Goal: Task Accomplishment & Management: Complete application form

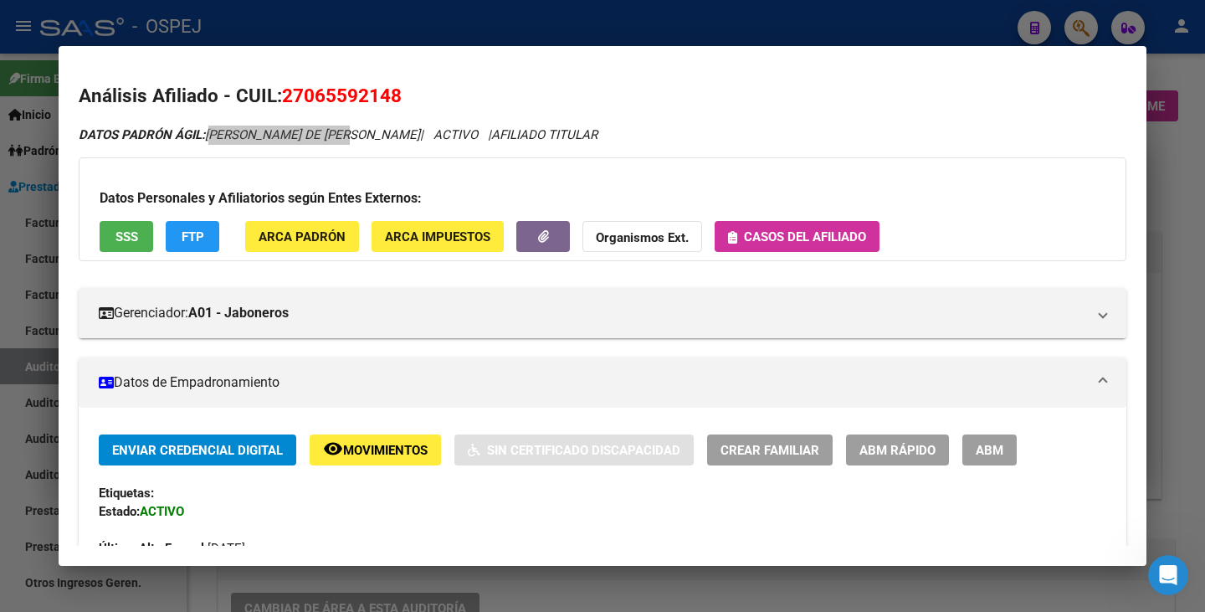
scroll to position [1004, 0]
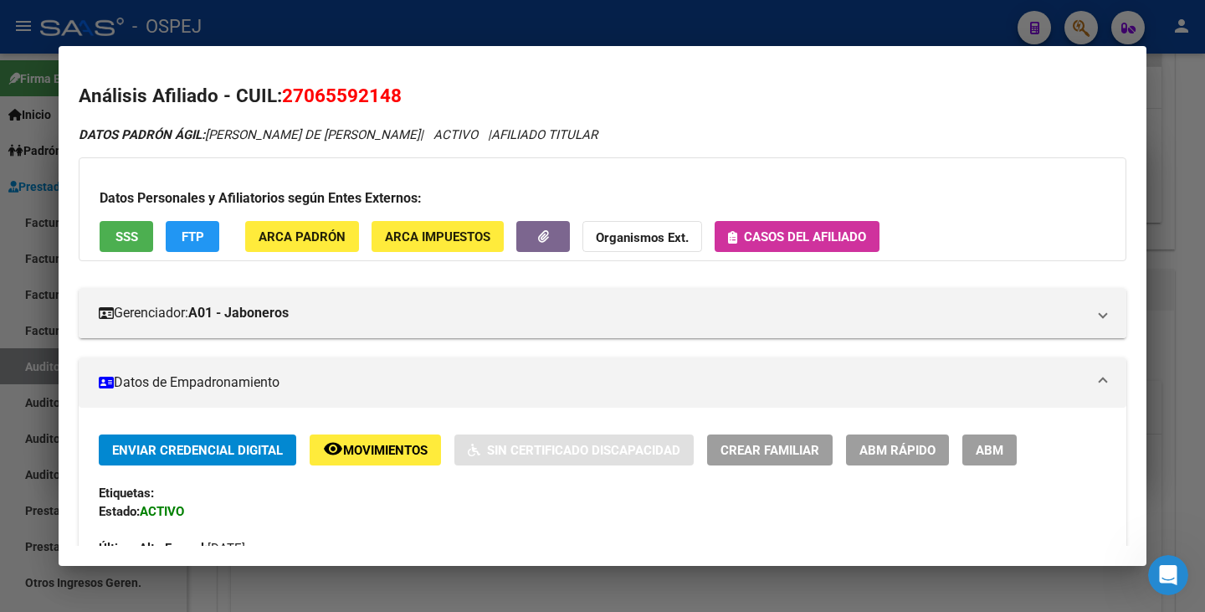
click at [0, 341] on div at bounding box center [602, 306] width 1205 height 612
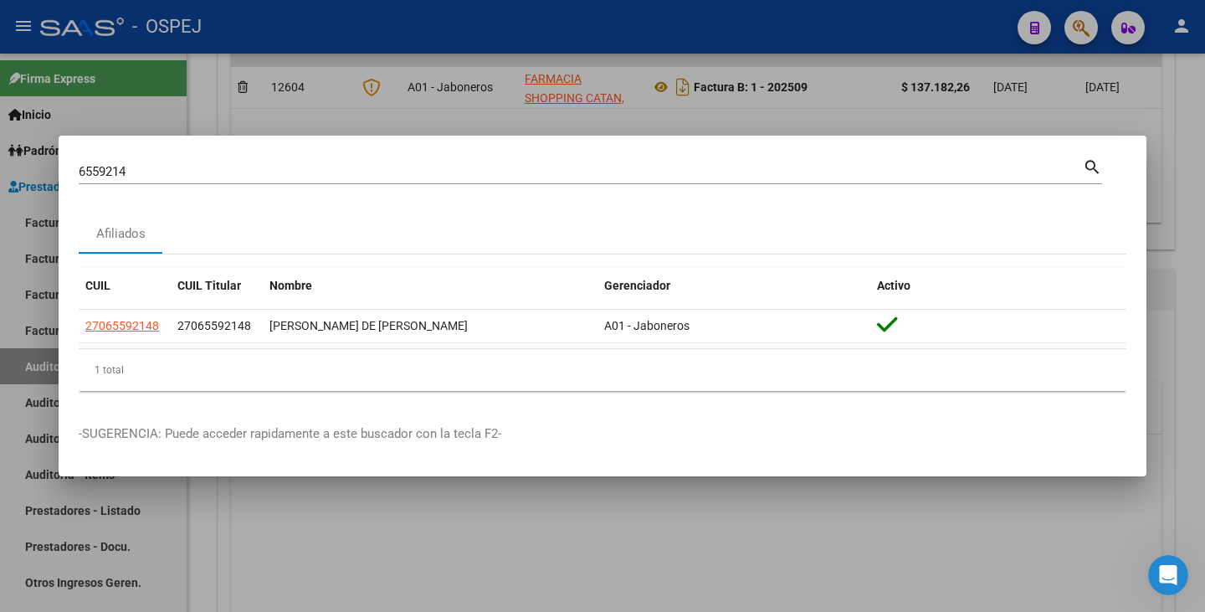
drag, startPoint x: 136, startPoint y: 161, endPoint x: 131, endPoint y: 168, distance: 9.1
click at [131, 168] on div "6559214 Buscar (apellido, dni, [PERSON_NAME], [PERSON_NAME], cuit, obra social)" at bounding box center [581, 171] width 1004 height 25
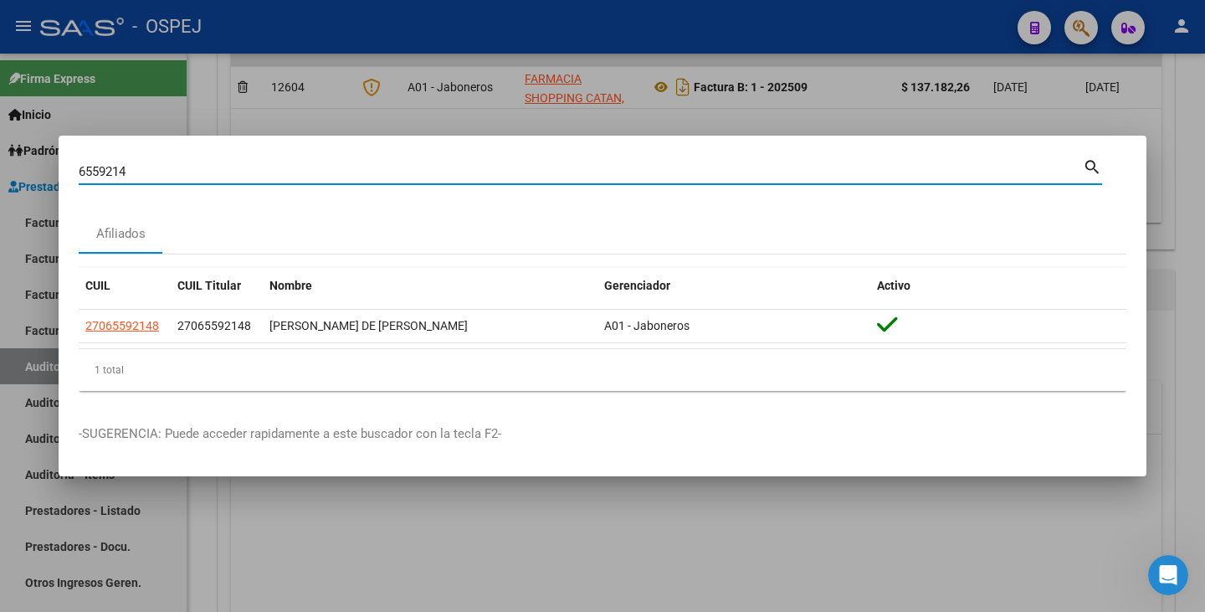
drag, startPoint x: 132, startPoint y: 168, endPoint x: 39, endPoint y: 144, distance: 96.8
click at [39, 144] on div "6559214 Buscar (apellido, dni, cuil, nro traspaso, cuit, obra social) search Af…" at bounding box center [602, 306] width 1205 height 612
paste input "38688422"
type input "38688422"
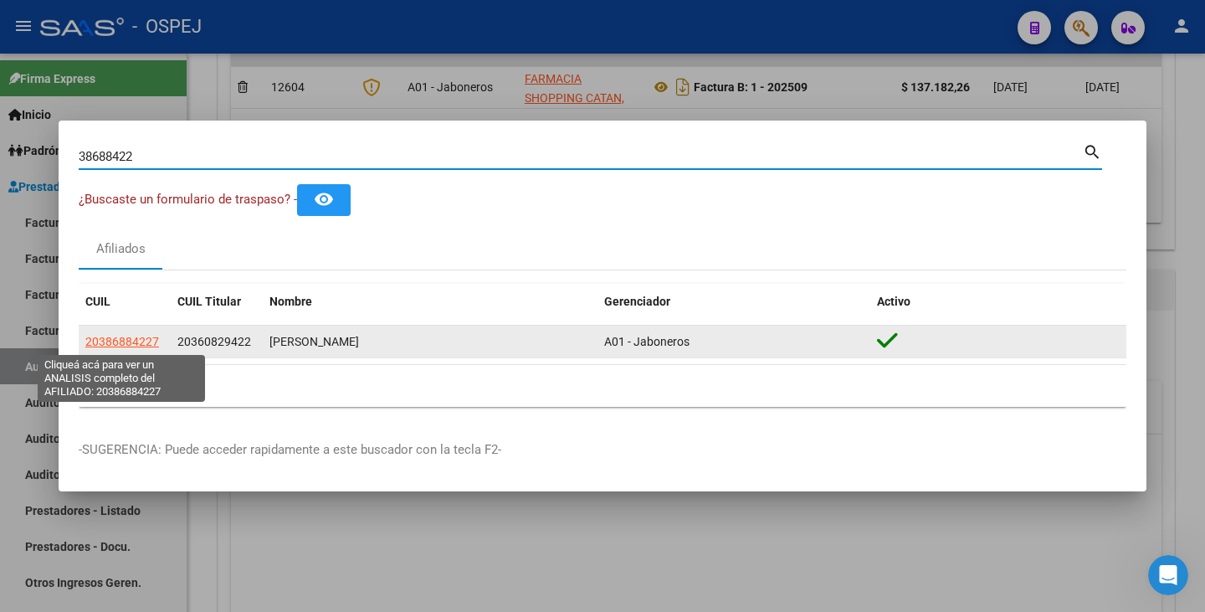
click at [108, 346] on span "20386884227" at bounding box center [122, 341] width 74 height 13
type textarea "20386884227"
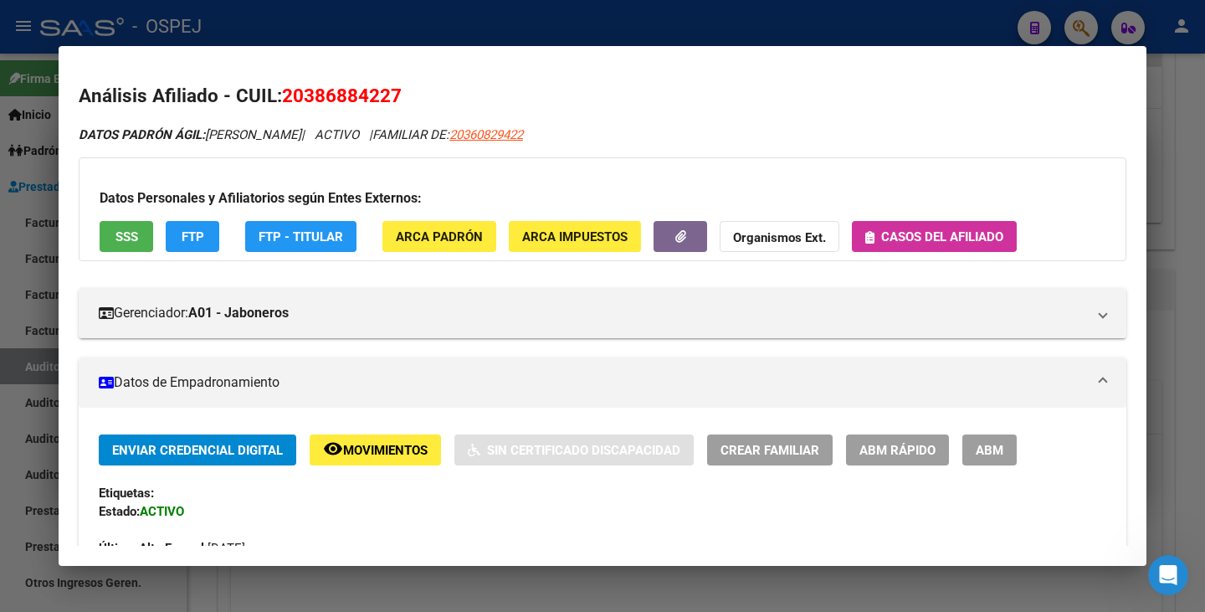
drag, startPoint x: 287, startPoint y: 96, endPoint x: 413, endPoint y: 100, distance: 125.6
click at [413, 100] on h2 "Análisis Afiliado - CUIL: 20386884227" at bounding box center [603, 96] width 1048 height 28
copy span "20386884227"
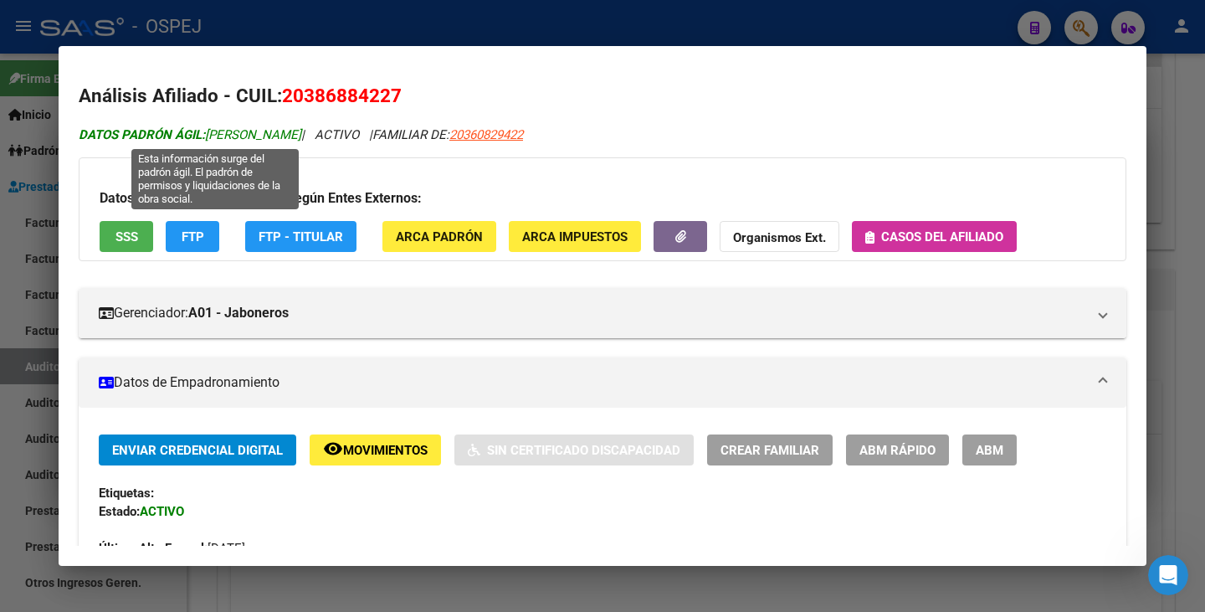
drag, startPoint x: 212, startPoint y: 134, endPoint x: 239, endPoint y: 126, distance: 28.6
click at [239, 127] on span "DATOS PADRÓN ÁGIL: [PERSON_NAME]" at bounding box center [190, 134] width 223 height 15
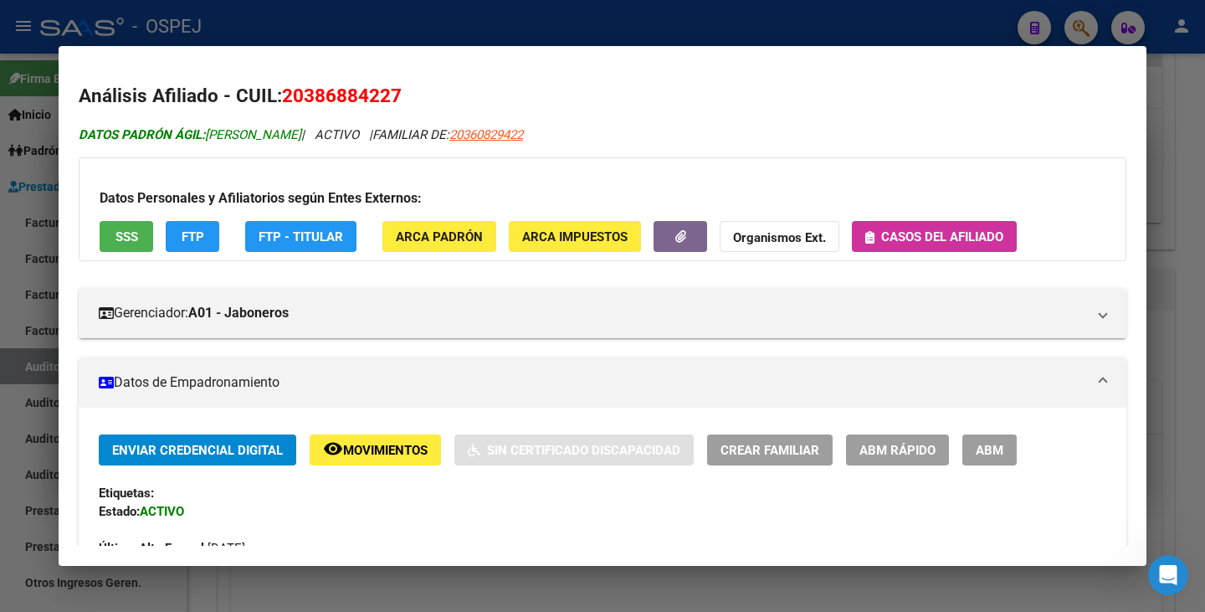
click at [219, 136] on span "DATOS PADRÓN ÁGIL: [PERSON_NAME]" at bounding box center [190, 134] width 223 height 15
drag, startPoint x: 210, startPoint y: 132, endPoint x: 347, endPoint y: 131, distance: 137.3
click at [301, 131] on span "DATOS PADRÓN ÁGIL: [PERSON_NAME]" at bounding box center [190, 134] width 223 height 15
copy span "[PERSON_NAME]"
click at [223, 594] on div at bounding box center [602, 306] width 1205 height 612
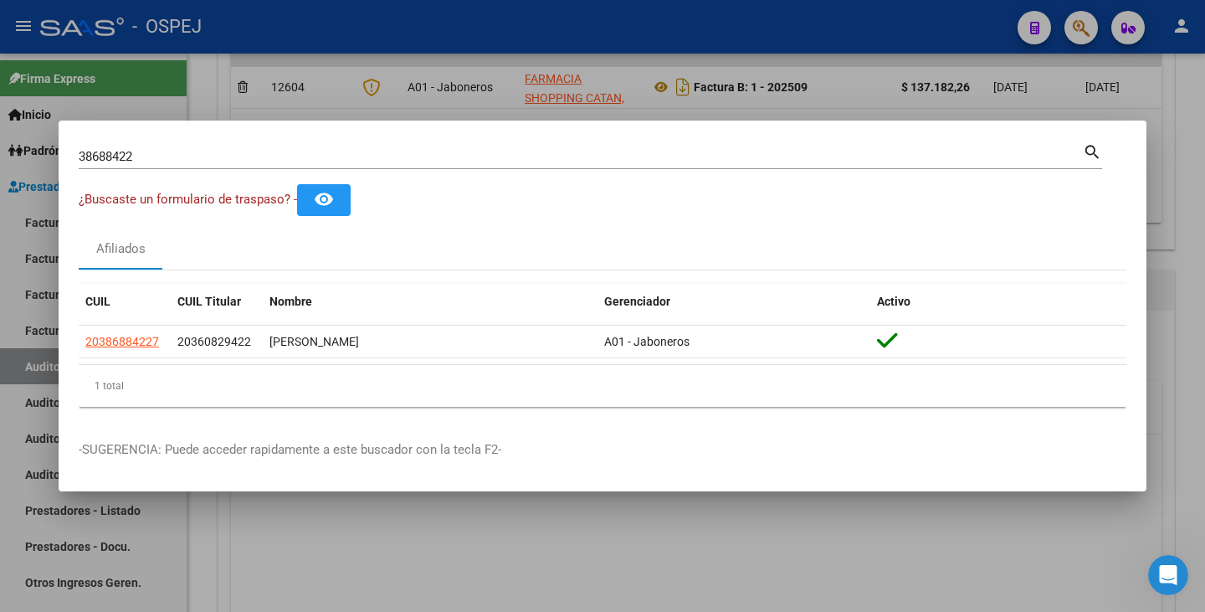
click at [297, 570] on div at bounding box center [602, 306] width 1205 height 612
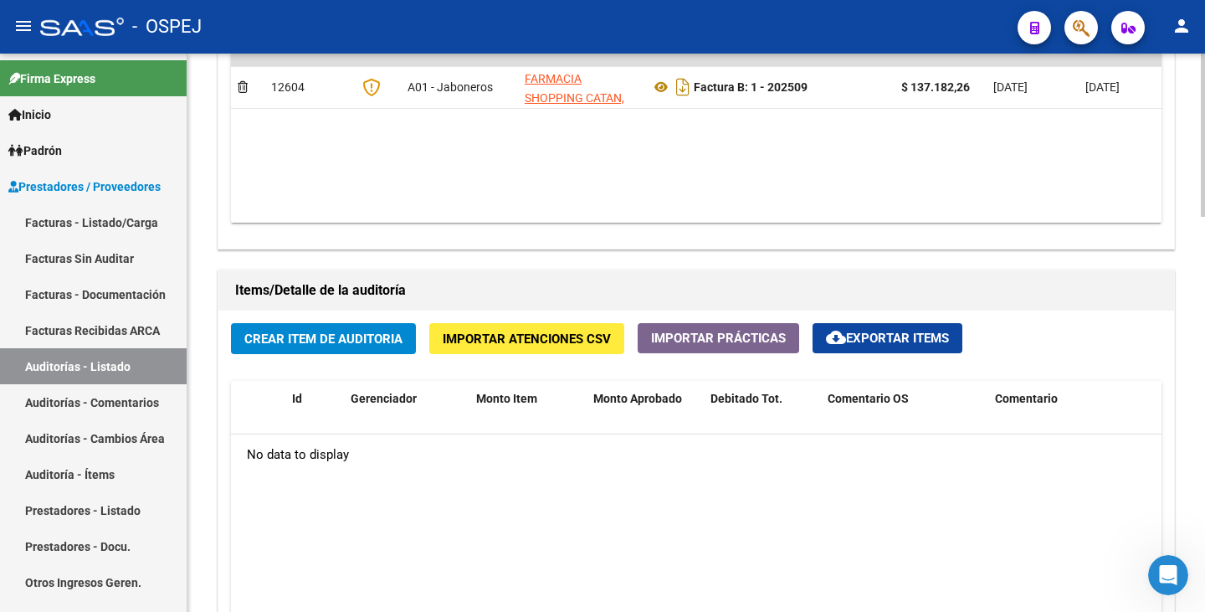
click at [234, 490] on datatable-body "No data to display" at bounding box center [696, 600] width 931 height 333
click at [485, 338] on span "Importar Atenciones CSV" at bounding box center [527, 338] width 168 height 15
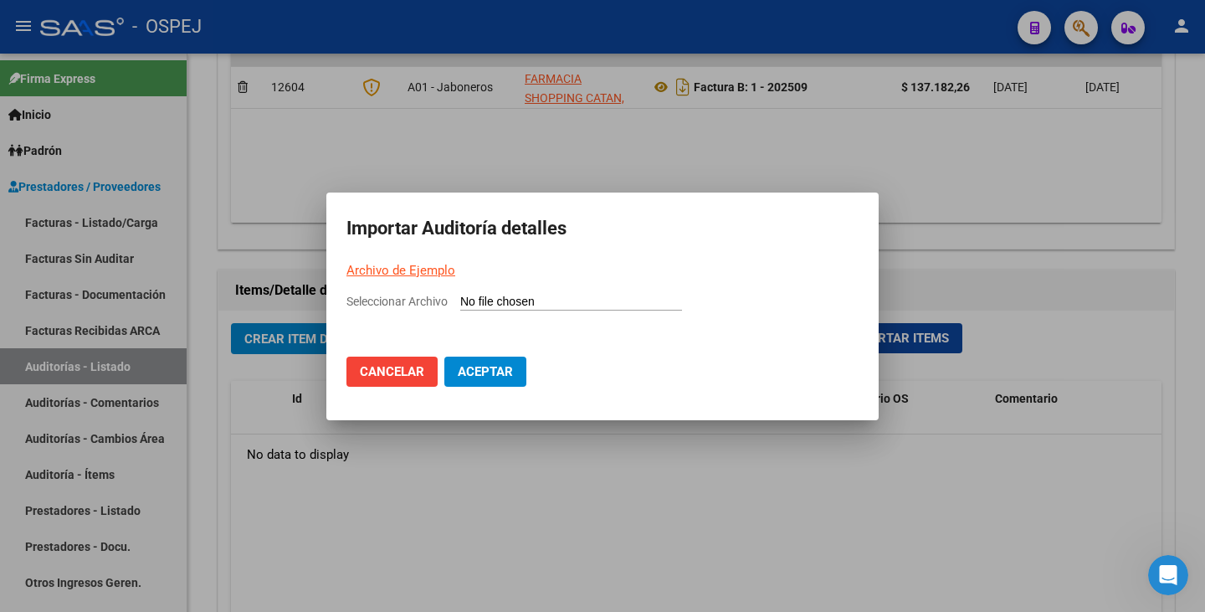
click at [481, 302] on input "Seleccionar Archivo" at bounding box center [571, 303] width 222 height 16
type input "C:\fakepath\Farmacia Shopping Catan 09.csv"
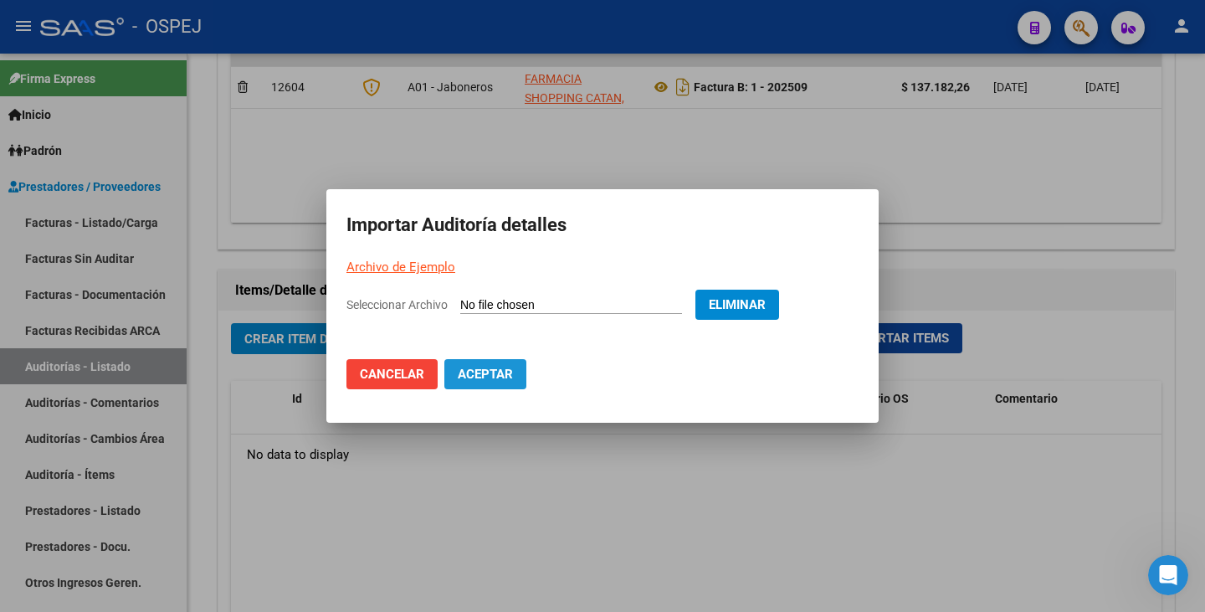
click at [497, 379] on span "Aceptar" at bounding box center [485, 374] width 55 height 15
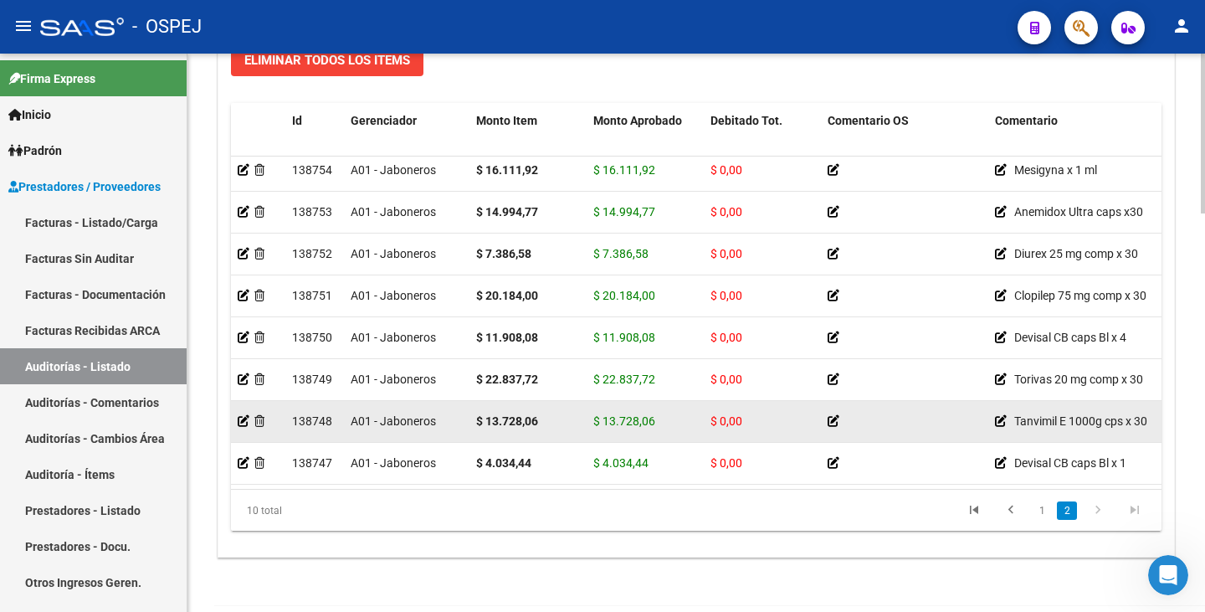
scroll to position [1392, 0]
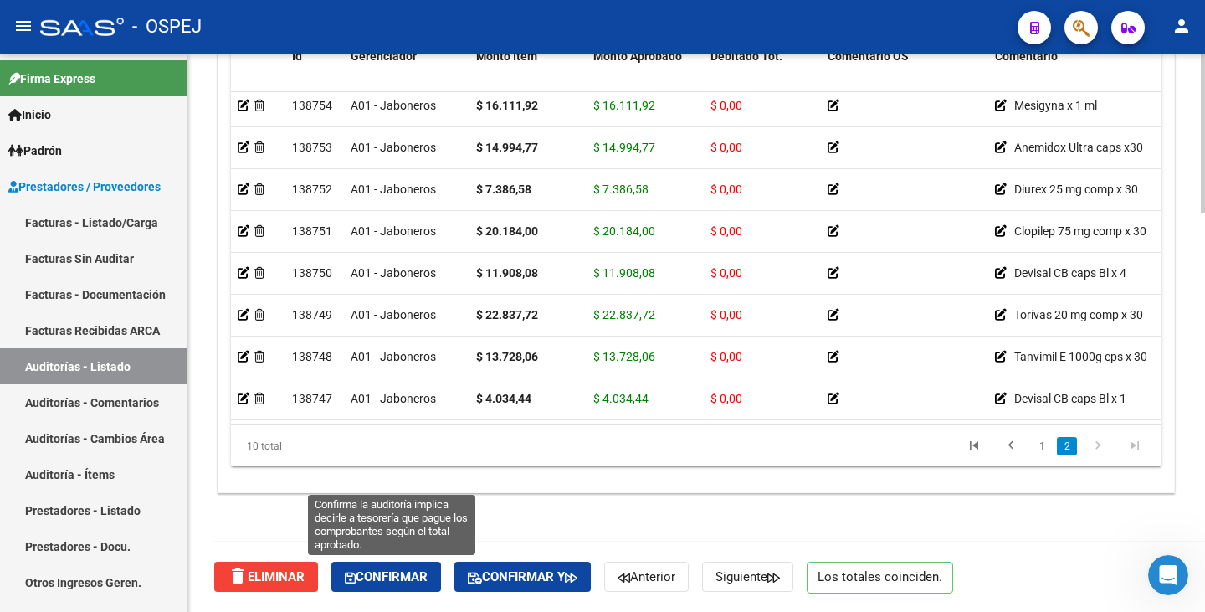
click at [403, 567] on button "Confirmar" at bounding box center [386, 577] width 110 height 30
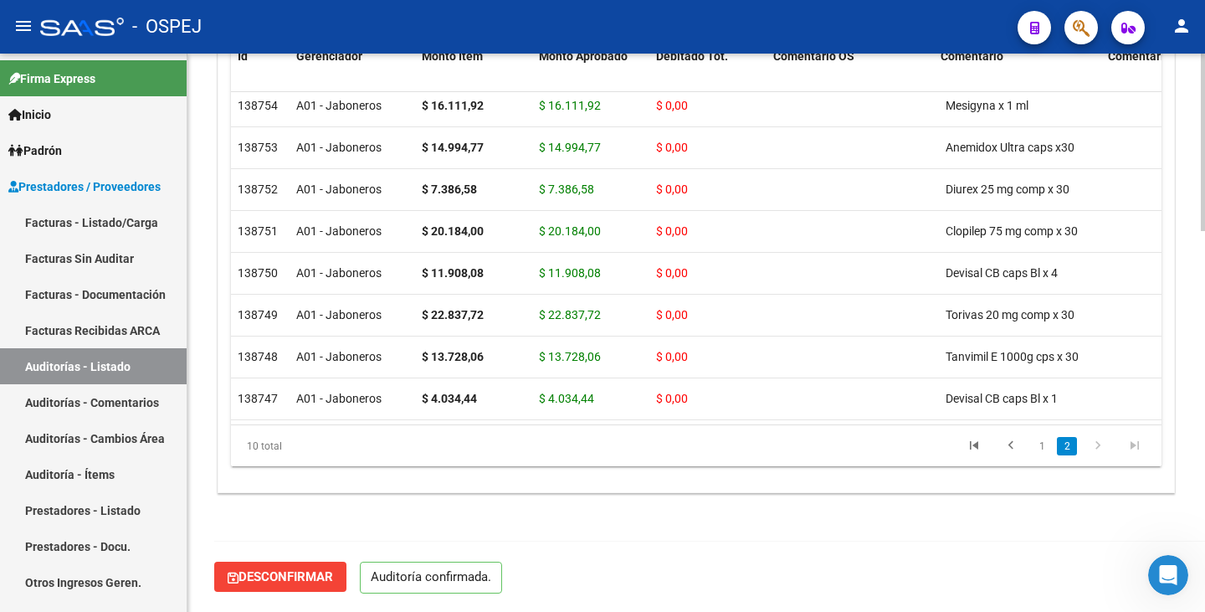
scroll to position [1199, 0]
type input "202510"
click at [153, 222] on link "Facturas - Listado/Carga" at bounding box center [93, 222] width 187 height 36
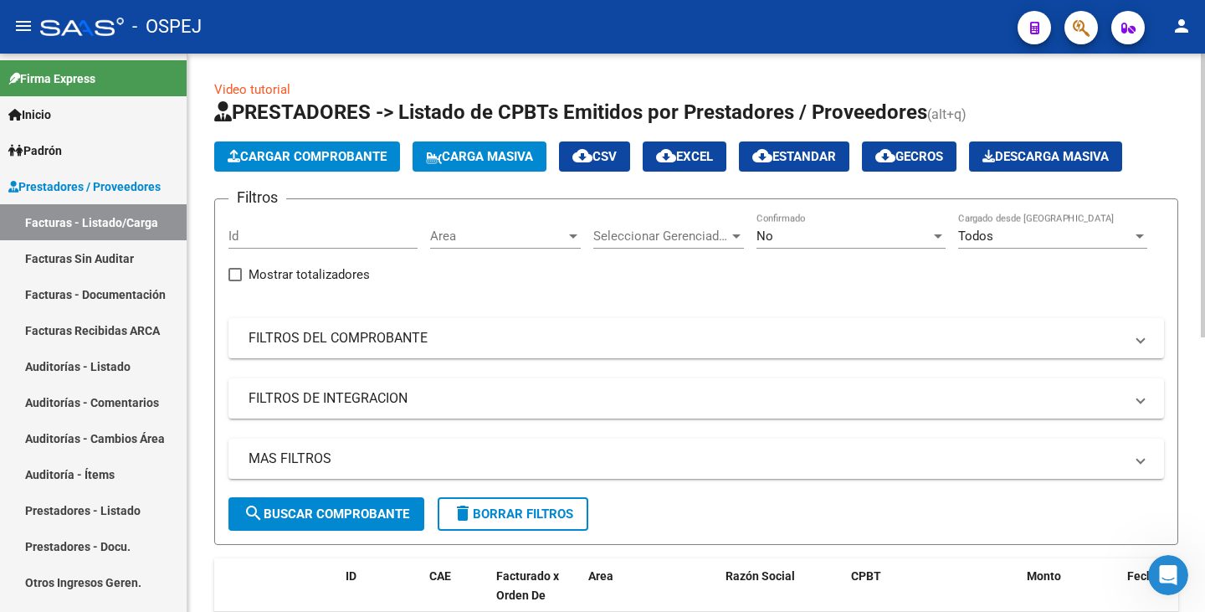
click at [259, 160] on span "Cargar Comprobante" at bounding box center [307, 156] width 159 height 15
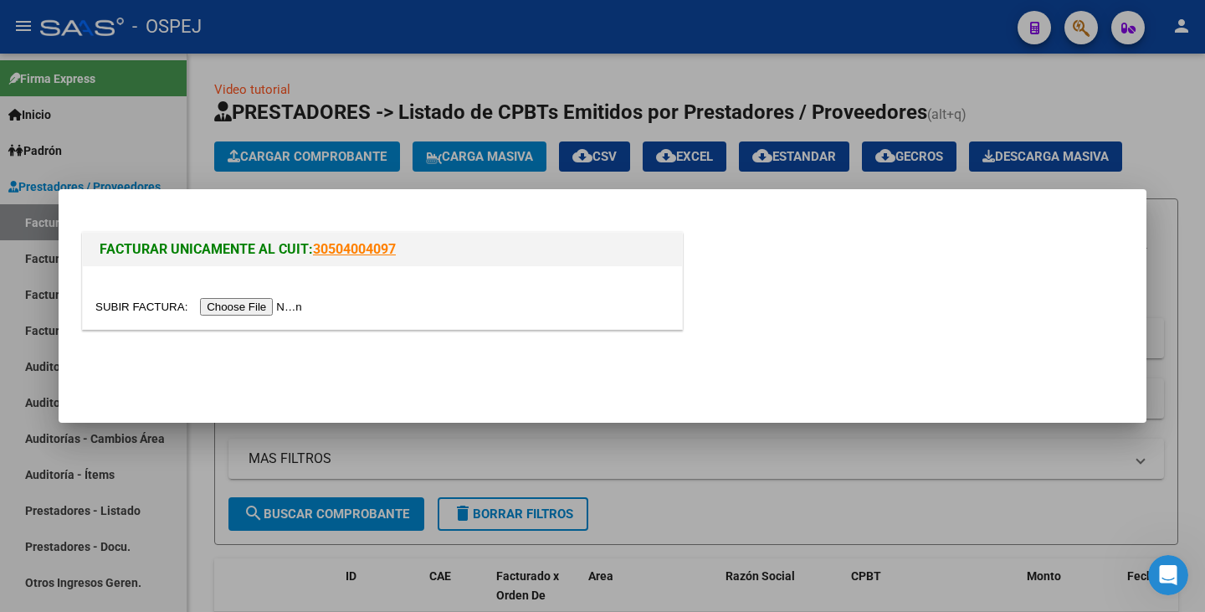
click at [240, 309] on input "file" at bounding box center [201, 307] width 212 height 18
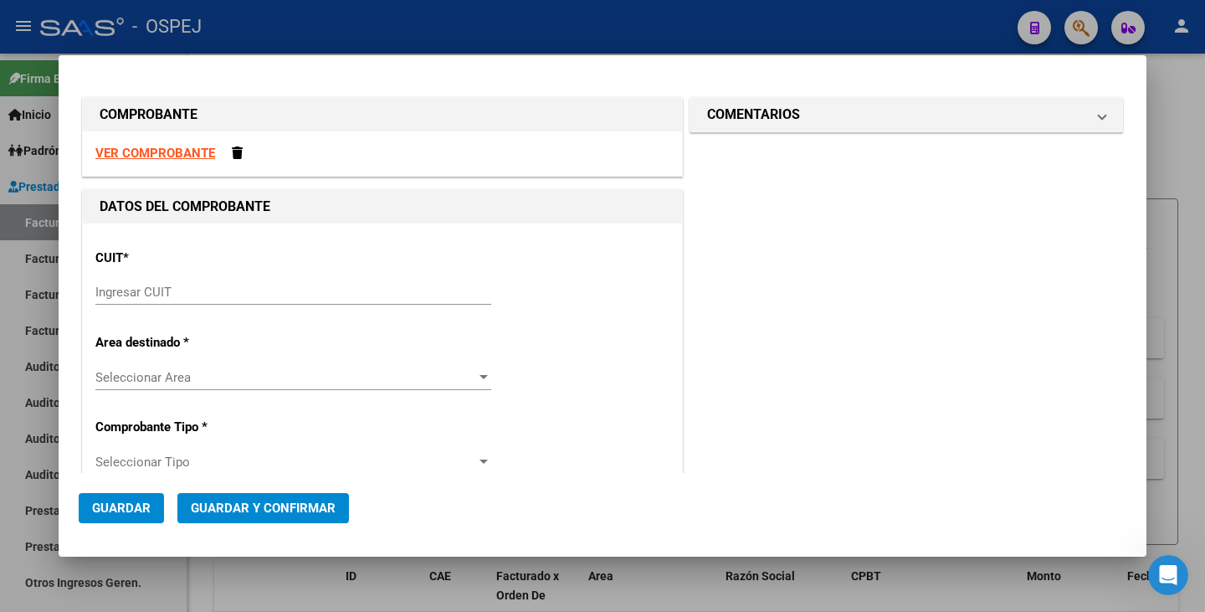
click at [137, 290] on input "Ingresar CUIT" at bounding box center [293, 292] width 396 height 15
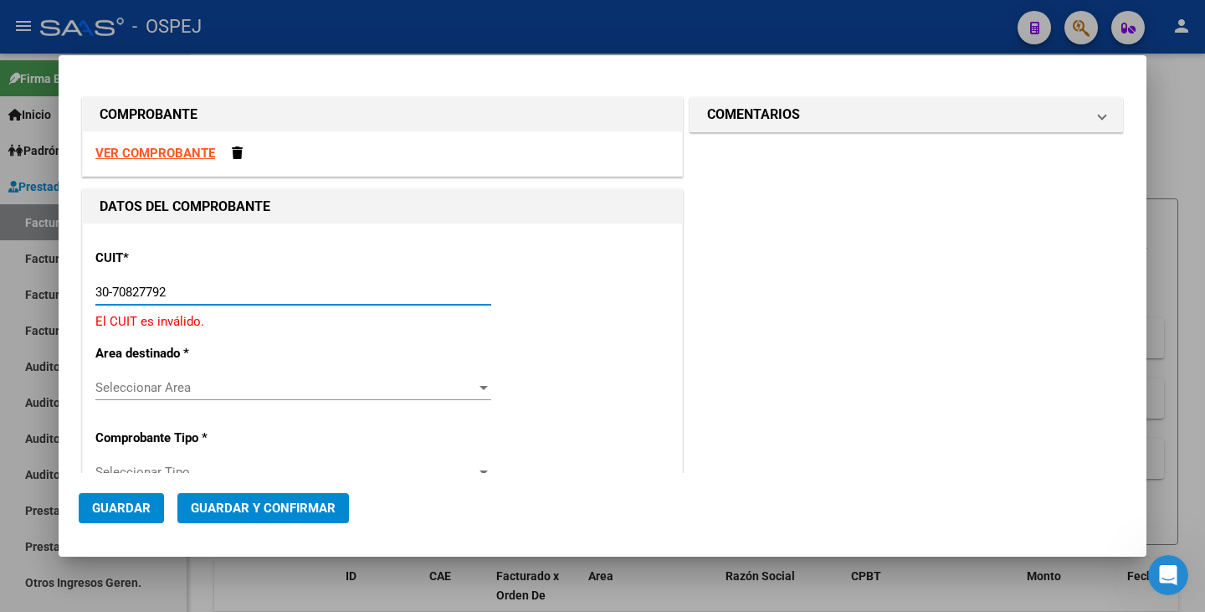
type input "30-70827792-0"
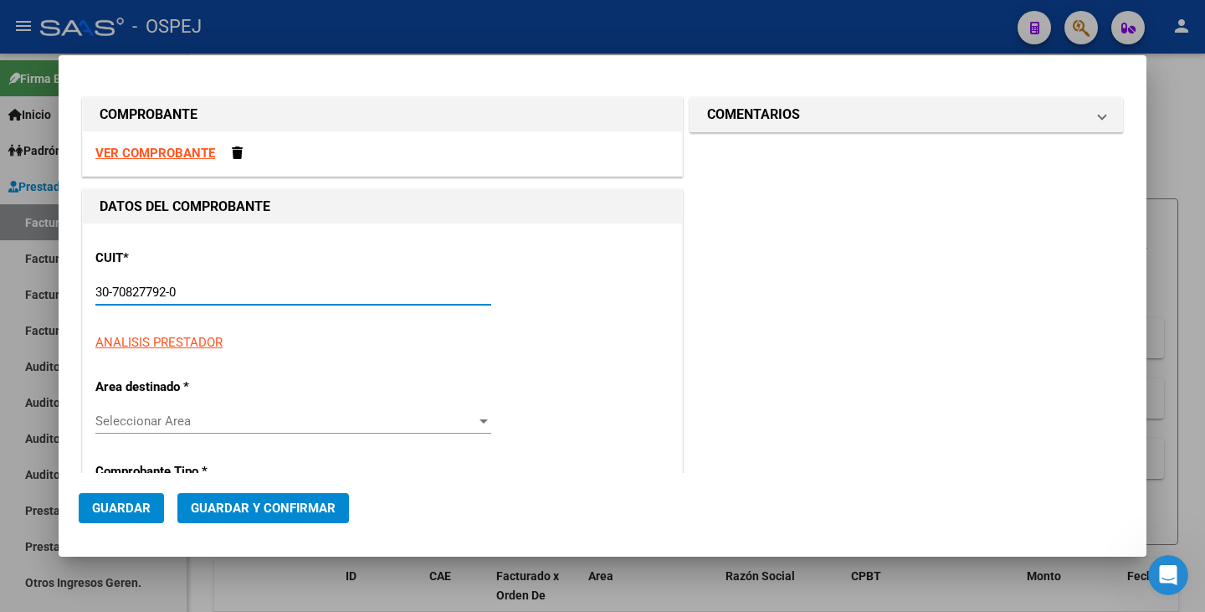
type input "20"
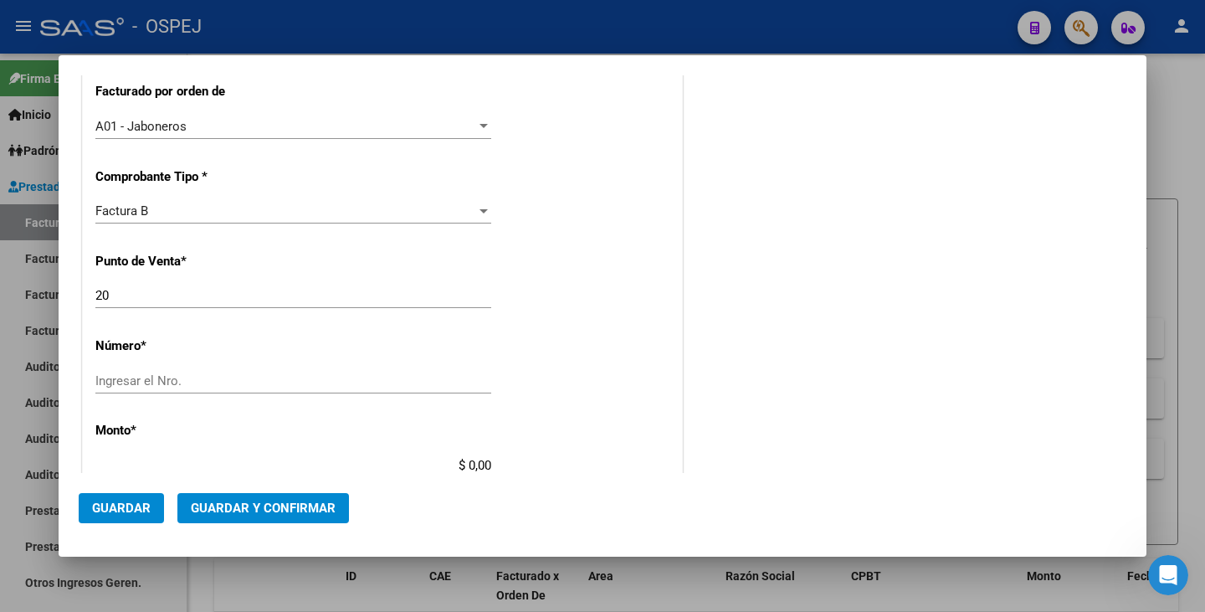
scroll to position [418, 0]
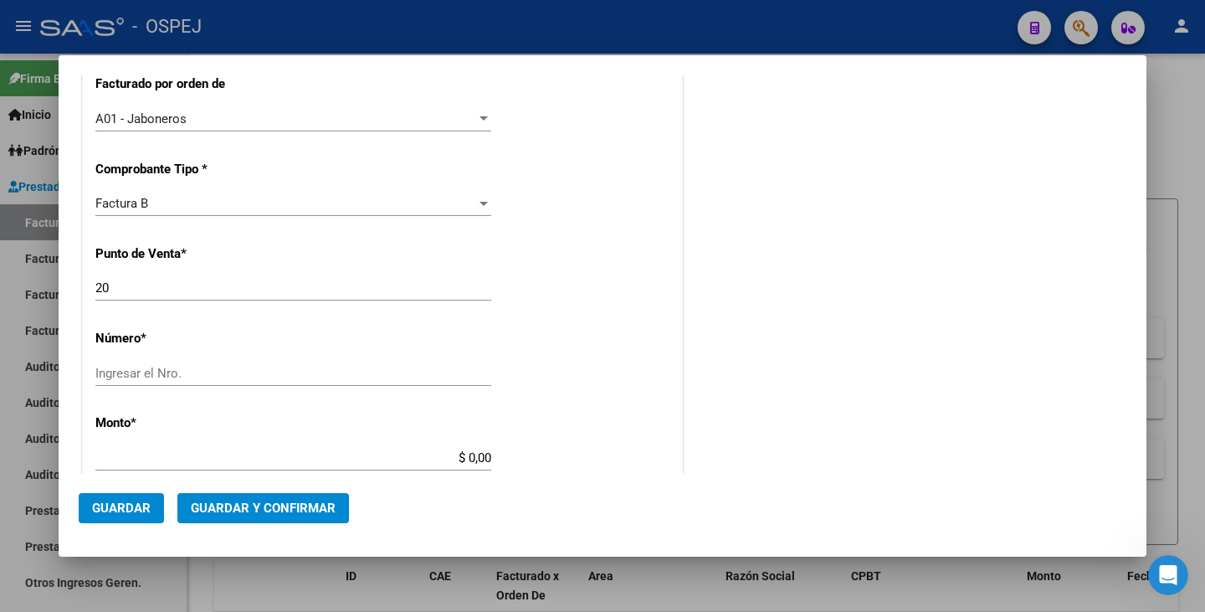
type input "30-70827792-0"
click at [123, 379] on input "Ingresar el Nro." at bounding box center [293, 373] width 396 height 15
type input "000126"
click at [486, 455] on input "$ 0,00" at bounding box center [293, 457] width 396 height 15
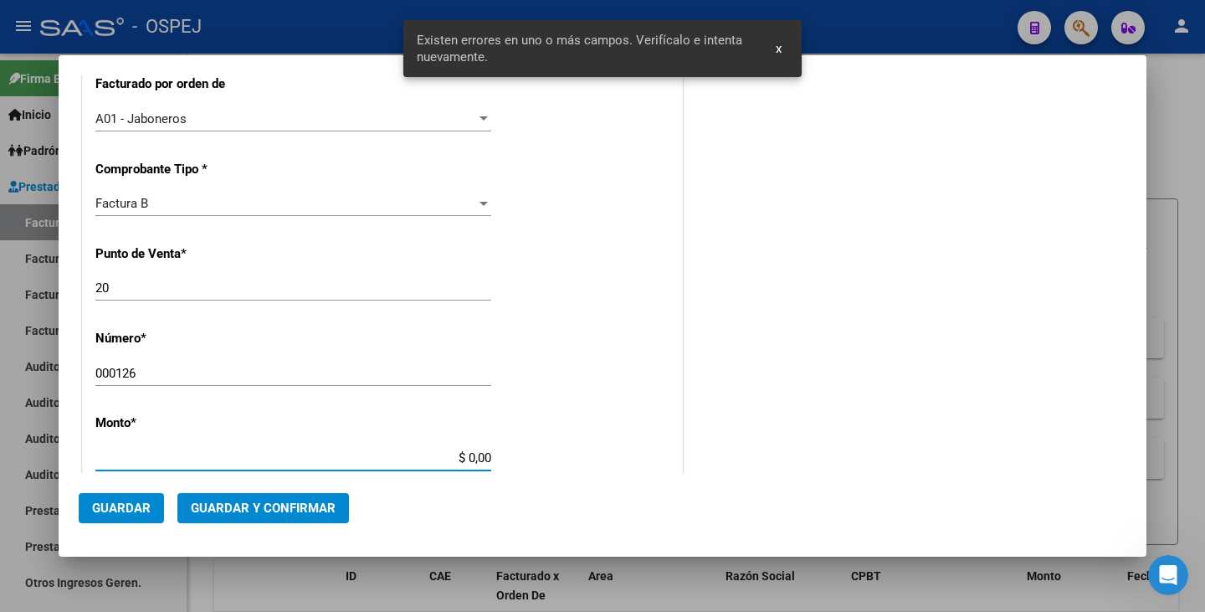
scroll to position [594, 0]
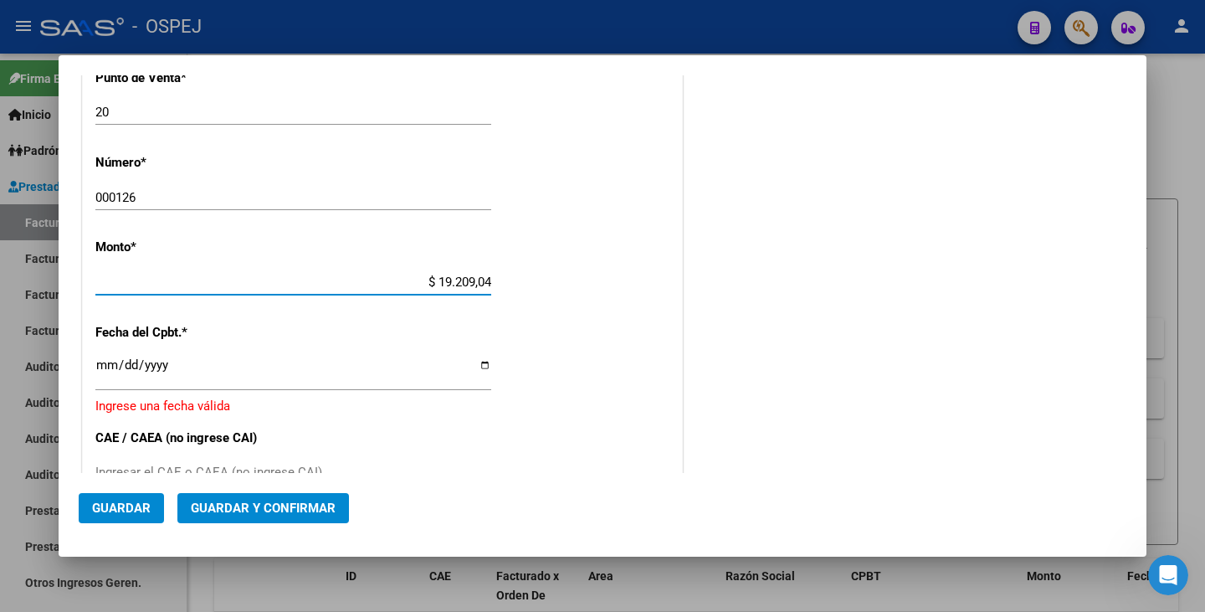
type input "$ 192.090,43"
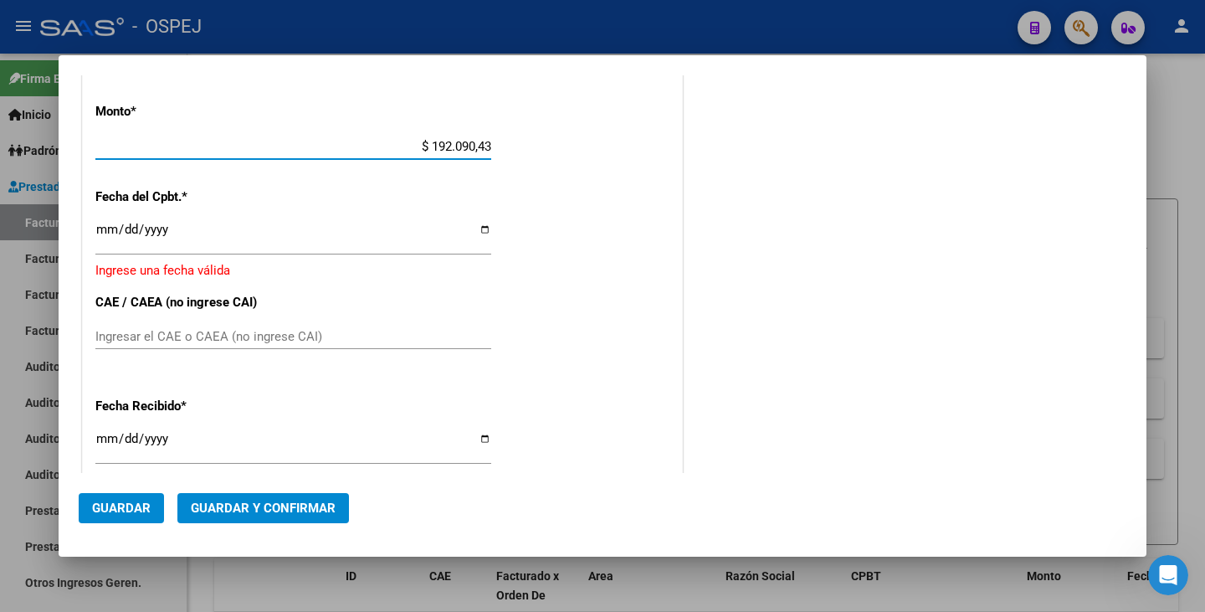
scroll to position [762, 0]
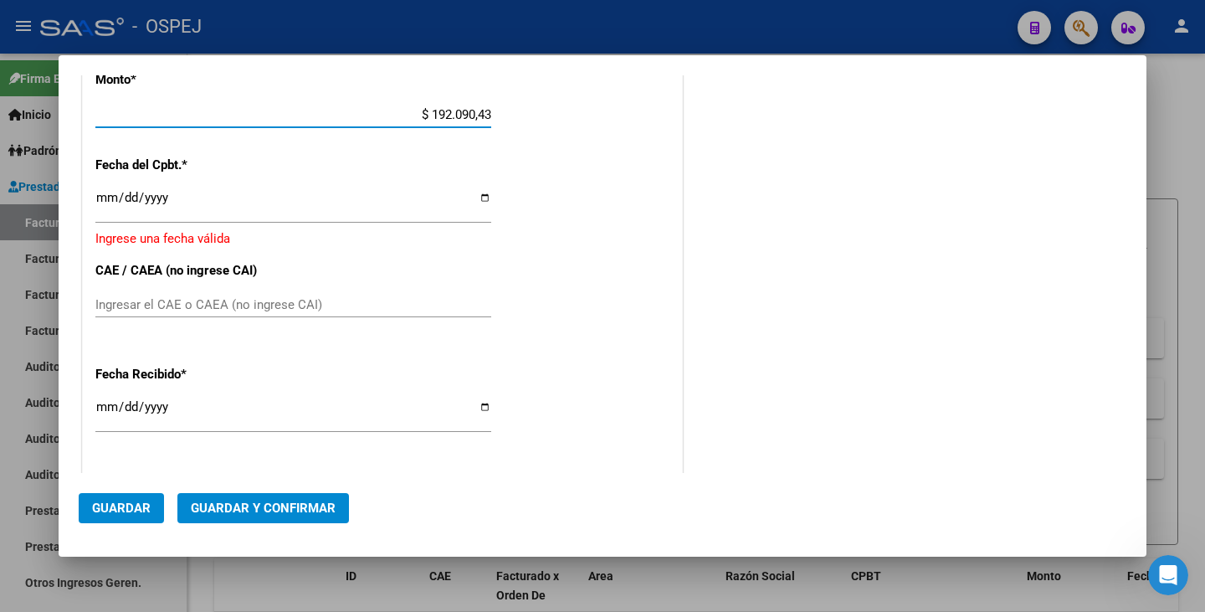
click at [172, 298] on input "Ingresar el CAE o CAEA (no ingrese CAI)" at bounding box center [293, 304] width 396 height 15
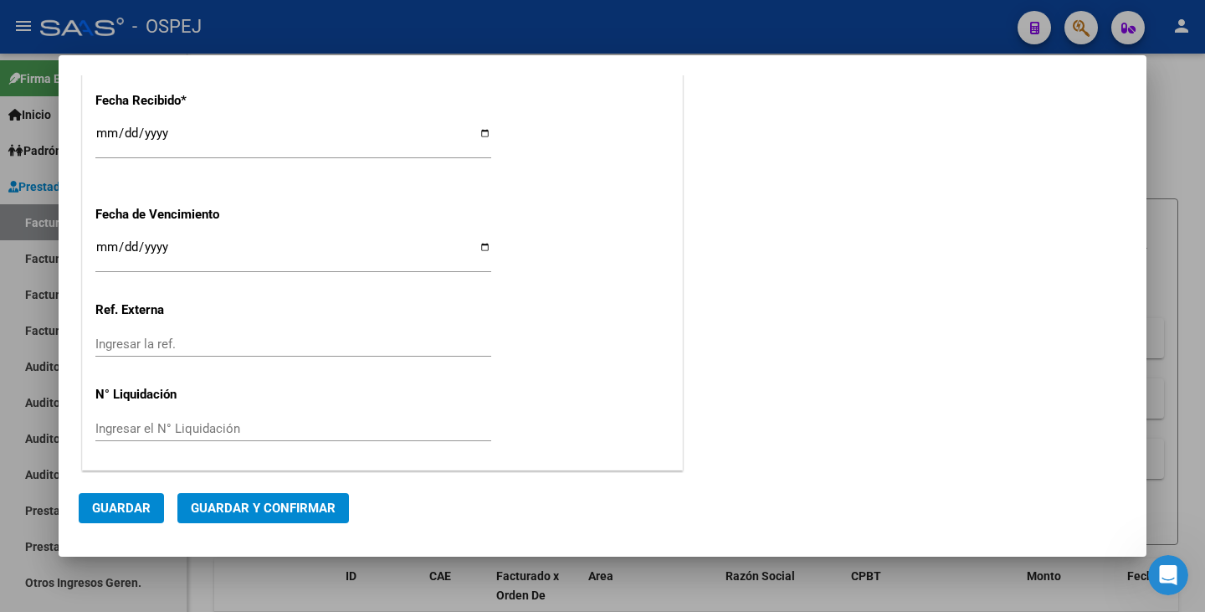
scroll to position [1036, 0]
type input "75400295571066"
click at [260, 513] on span "Guardar y Confirmar" at bounding box center [263, 508] width 145 height 15
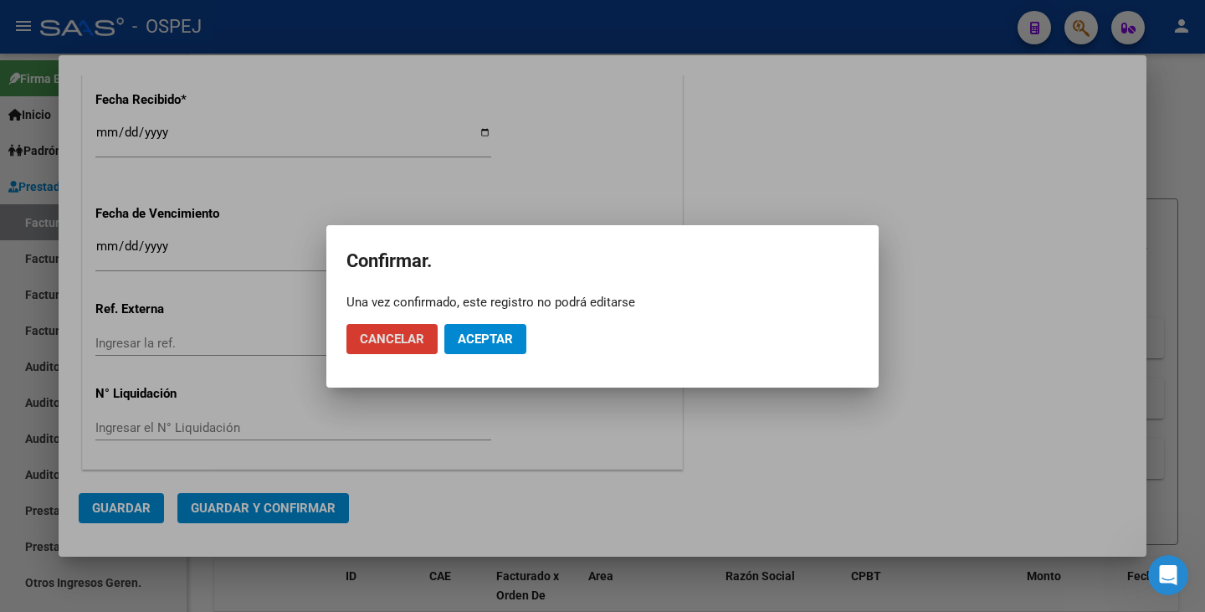
click at [460, 333] on span "Aceptar" at bounding box center [485, 338] width 55 height 15
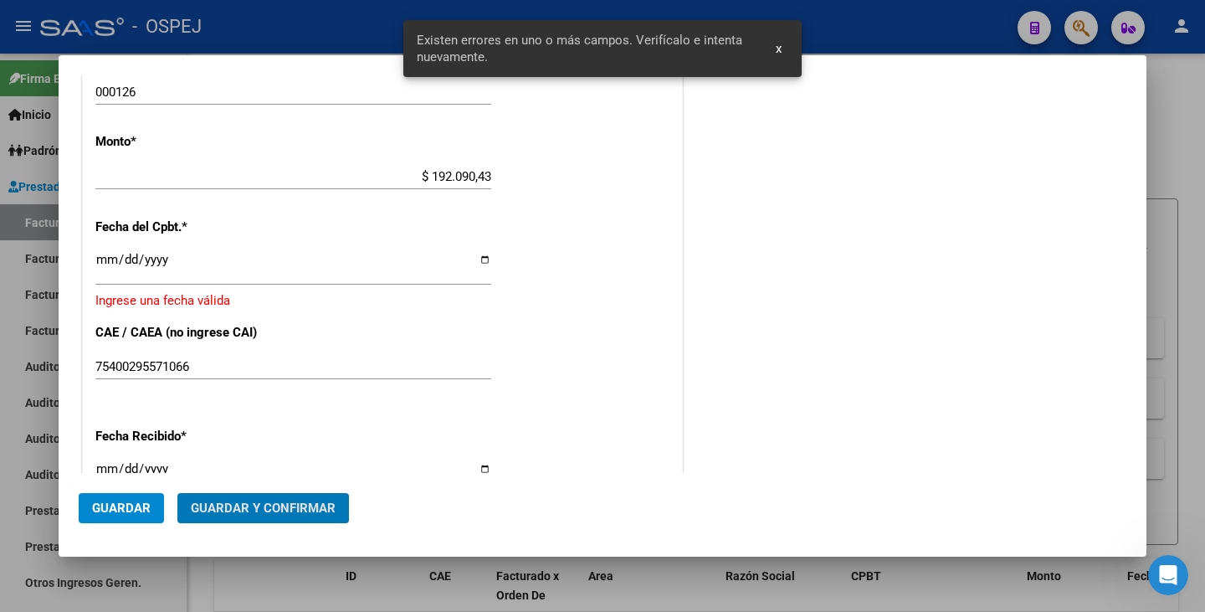
scroll to position [690, 0]
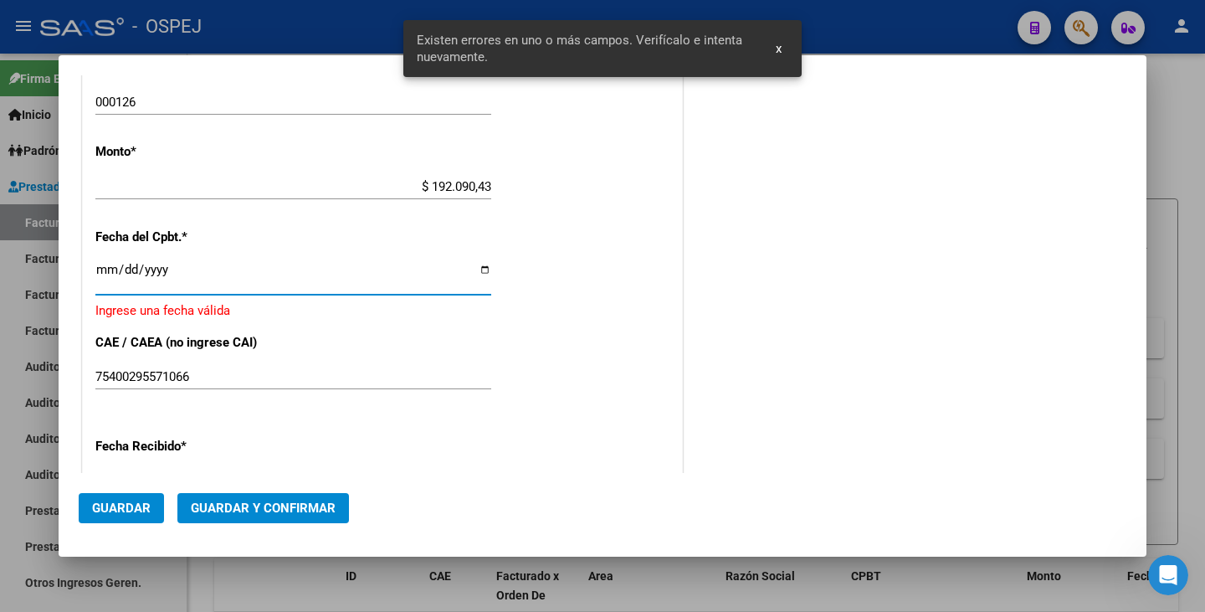
click at [107, 270] on input "Ingresar la fecha" at bounding box center [293, 276] width 396 height 27
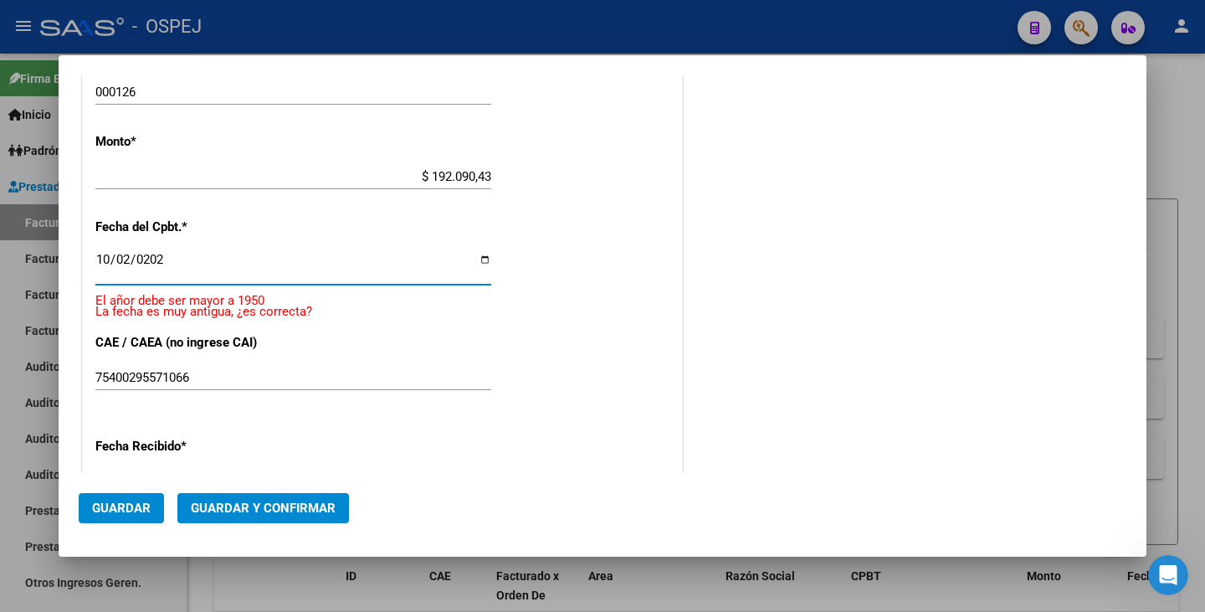
type input "[DATE]"
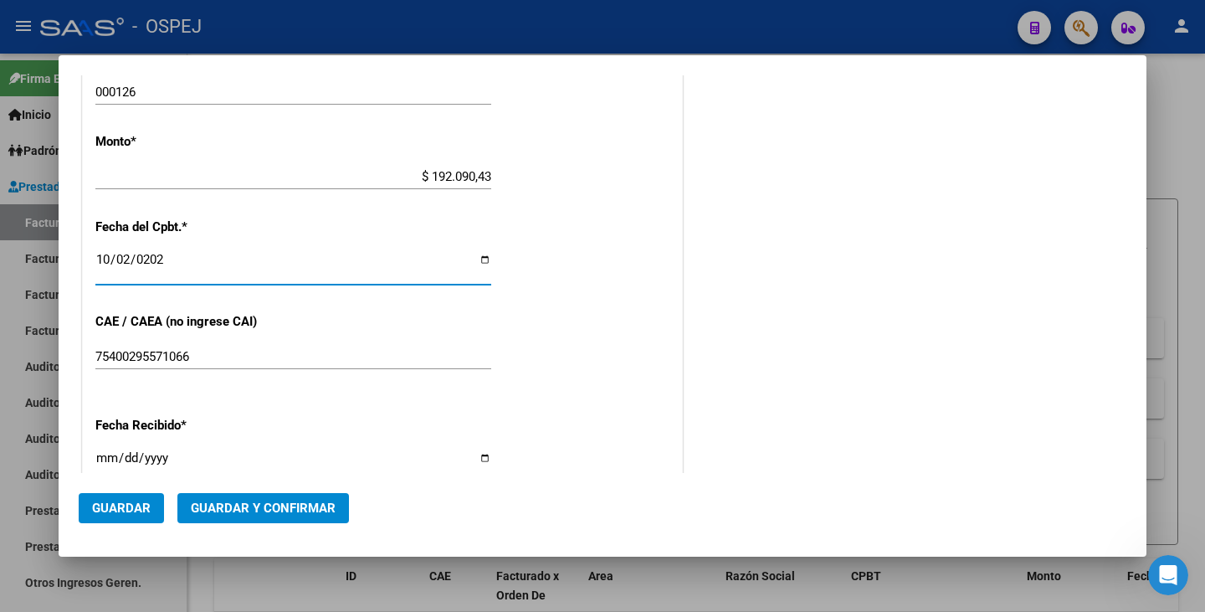
scroll to position [679, 0]
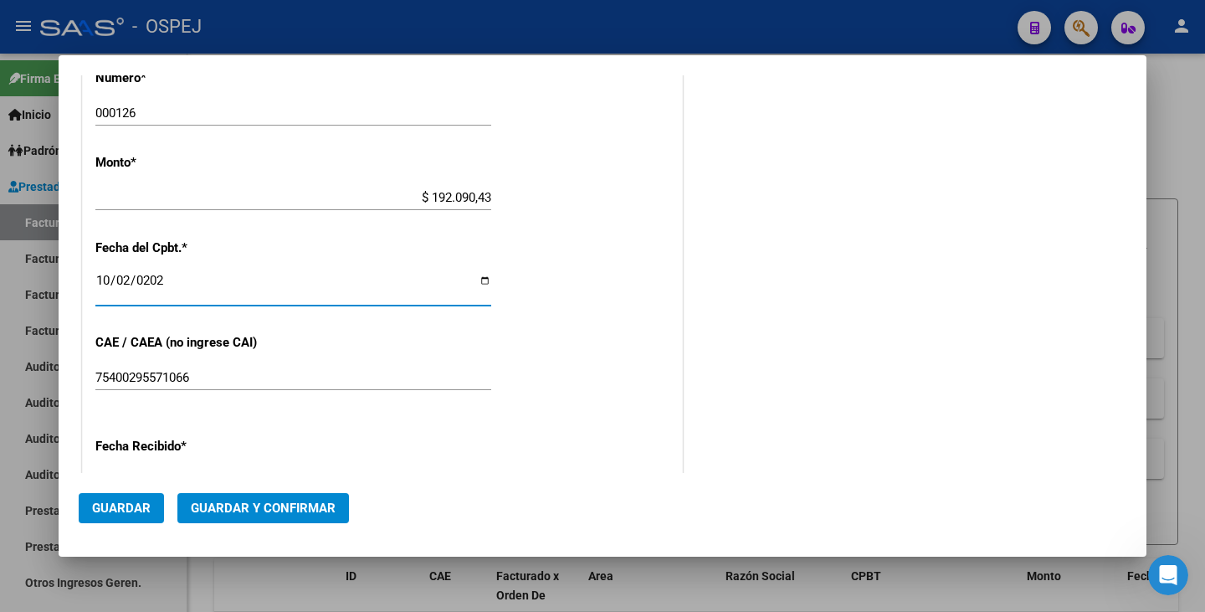
click at [233, 507] on span "Guardar y Confirmar" at bounding box center [263, 508] width 145 height 15
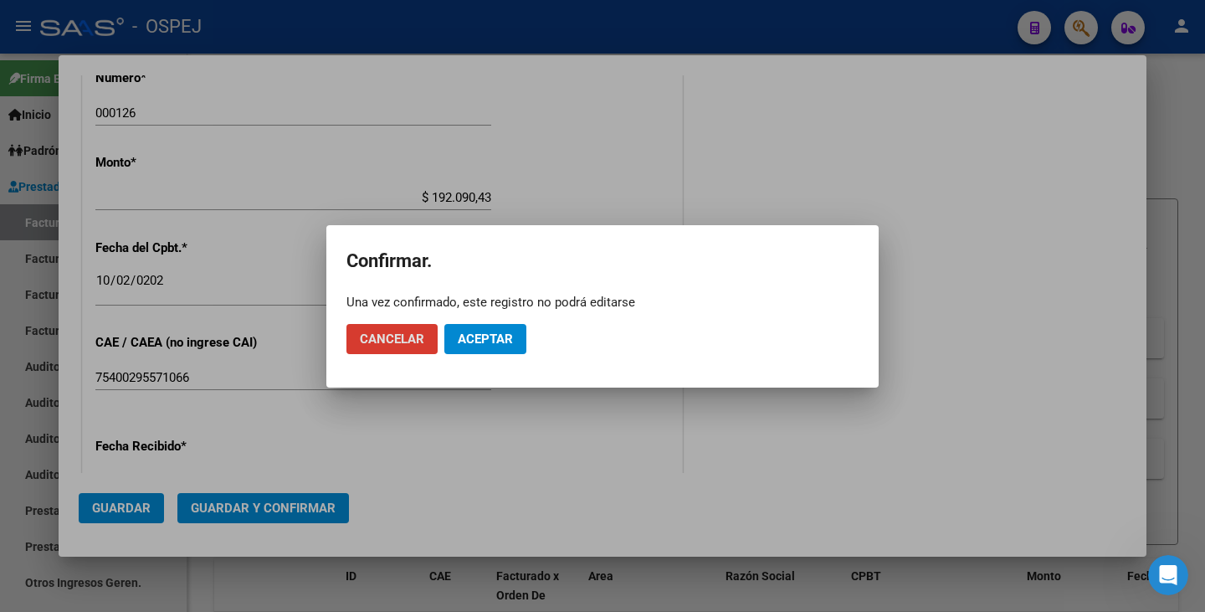
click at [462, 345] on span "Aceptar" at bounding box center [485, 338] width 55 height 15
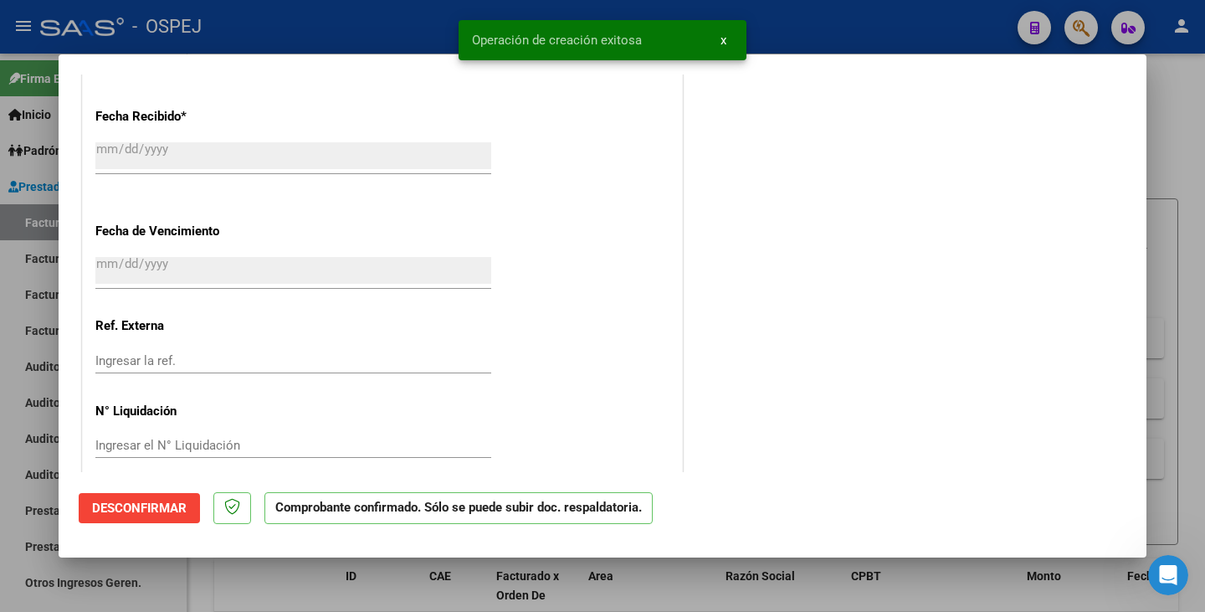
scroll to position [1058, 0]
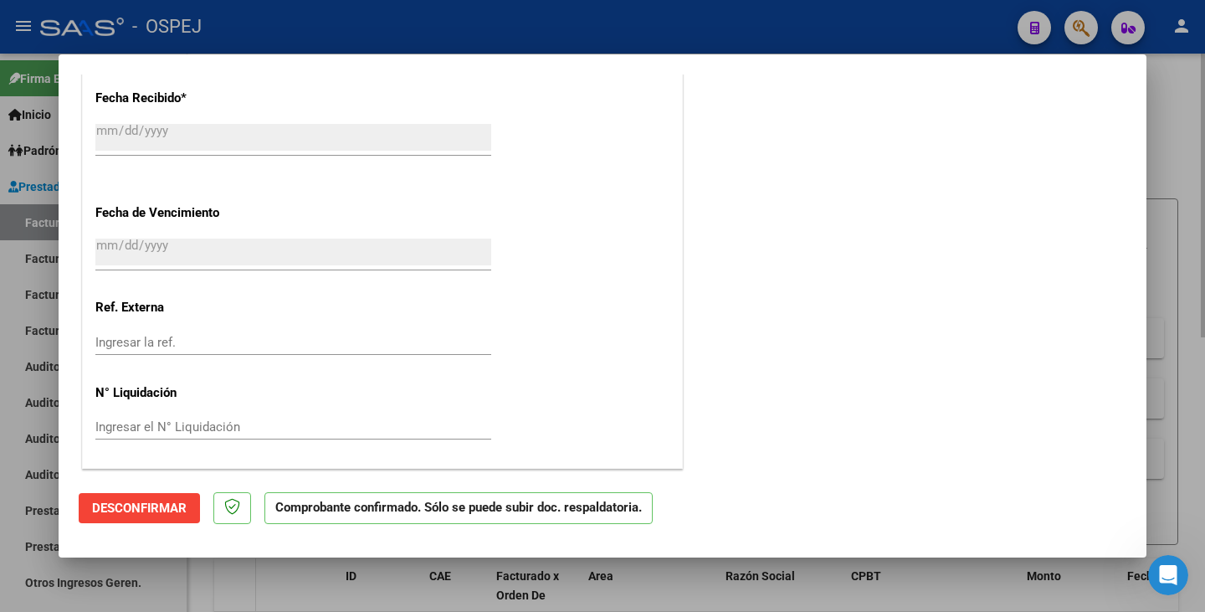
click at [227, 565] on div at bounding box center [602, 306] width 1205 height 612
type input "$ 0,00"
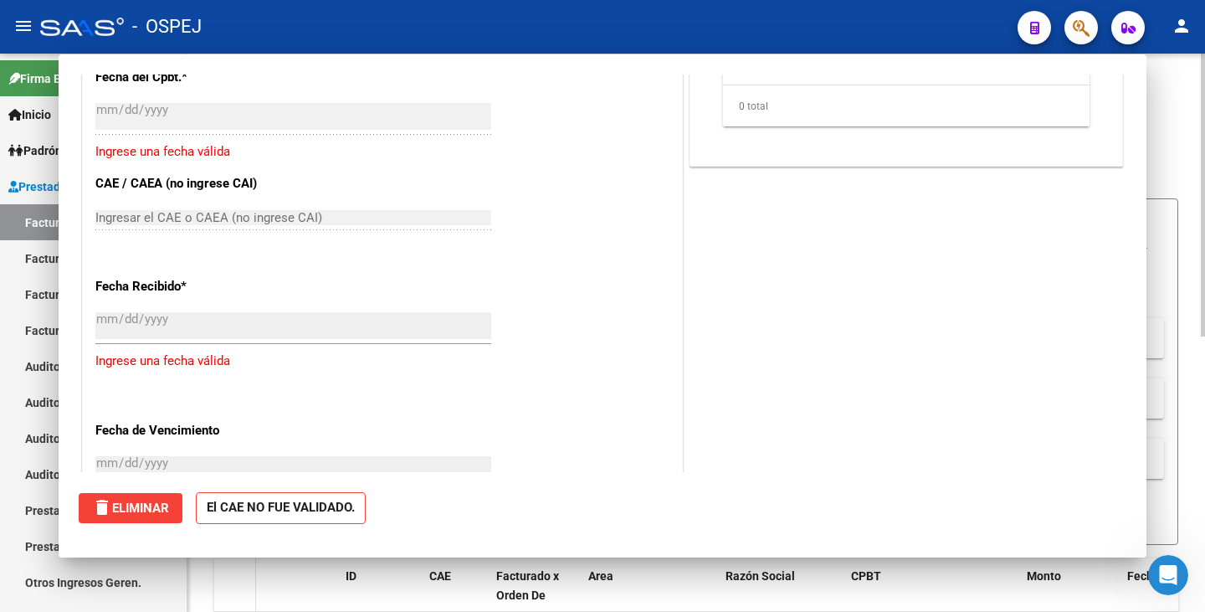
scroll to position [1246, 0]
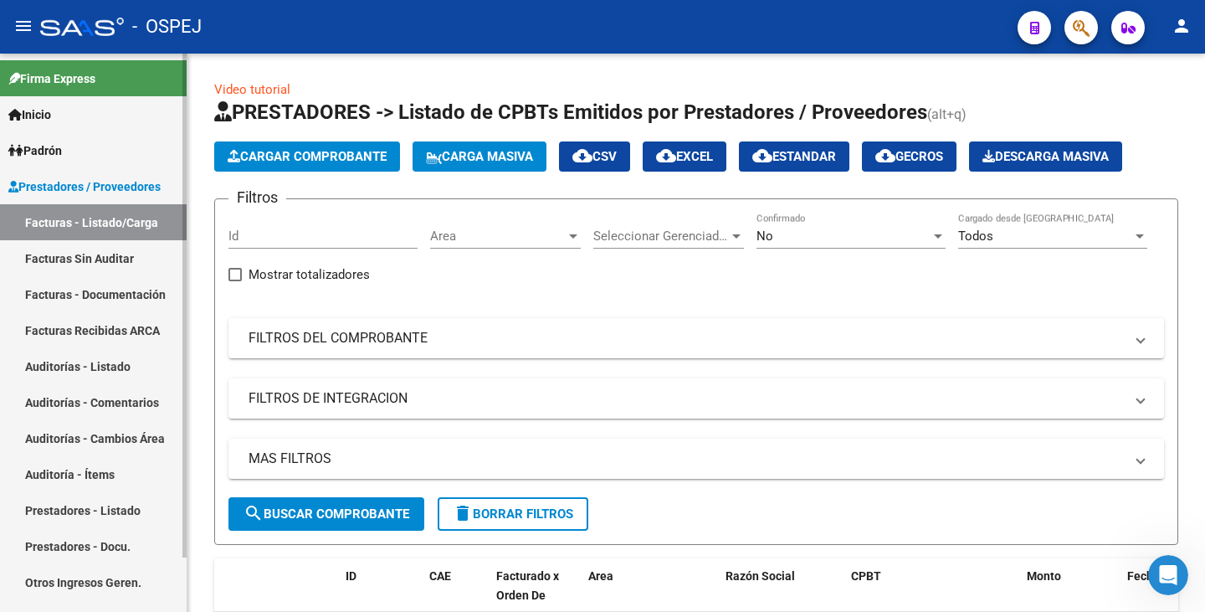
click at [72, 372] on link "Auditorías - Listado" at bounding box center [93, 366] width 187 height 36
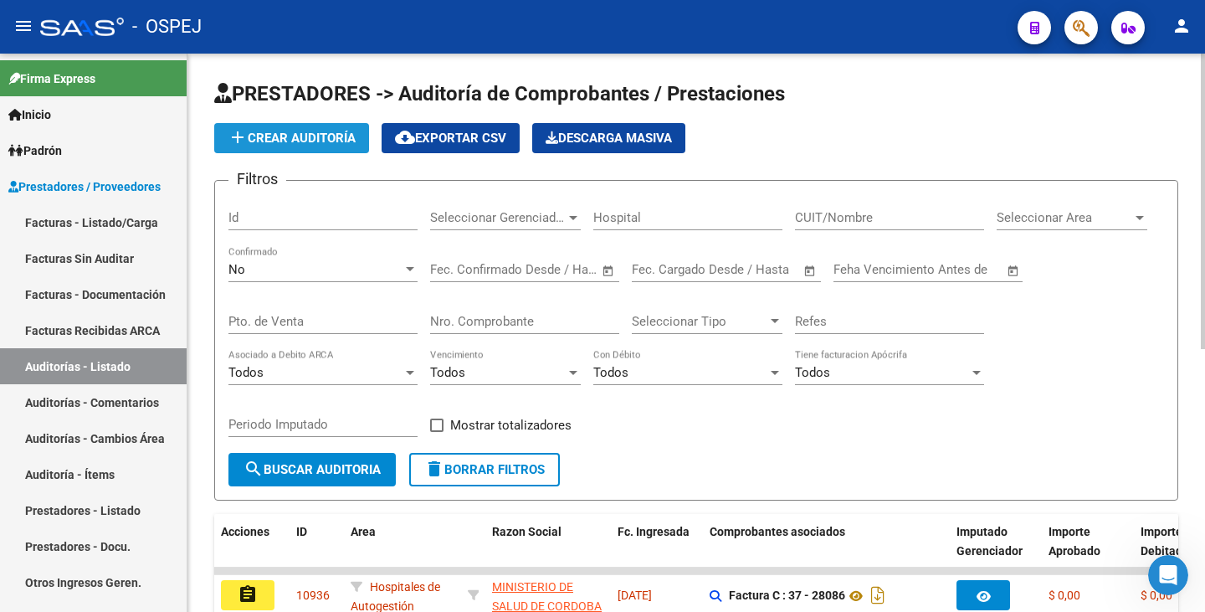
click at [347, 136] on span "add Crear Auditoría" at bounding box center [292, 138] width 128 height 15
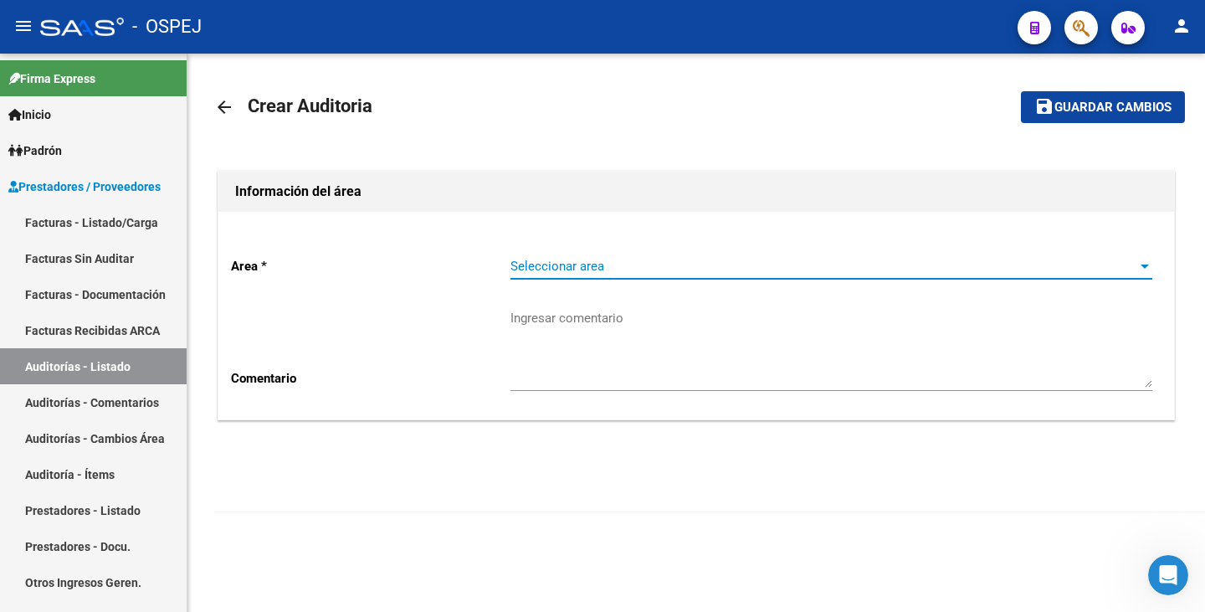
click at [677, 259] on span "Seleccionar area" at bounding box center [824, 266] width 627 height 15
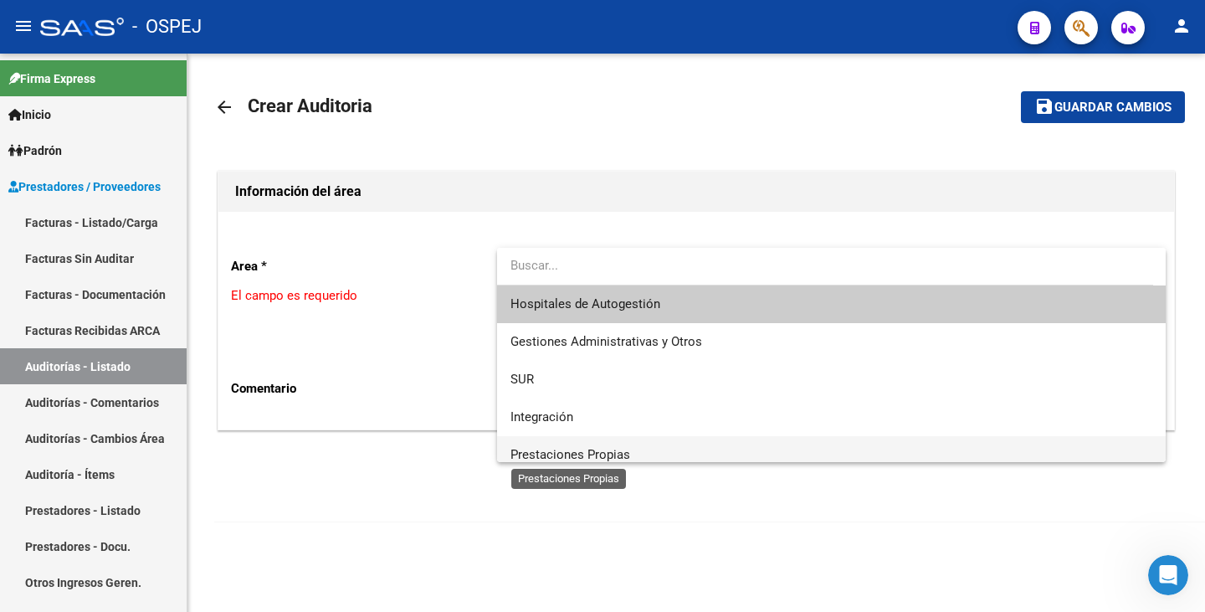
click at [587, 451] on span "Prestaciones Propias" at bounding box center [571, 454] width 120 height 15
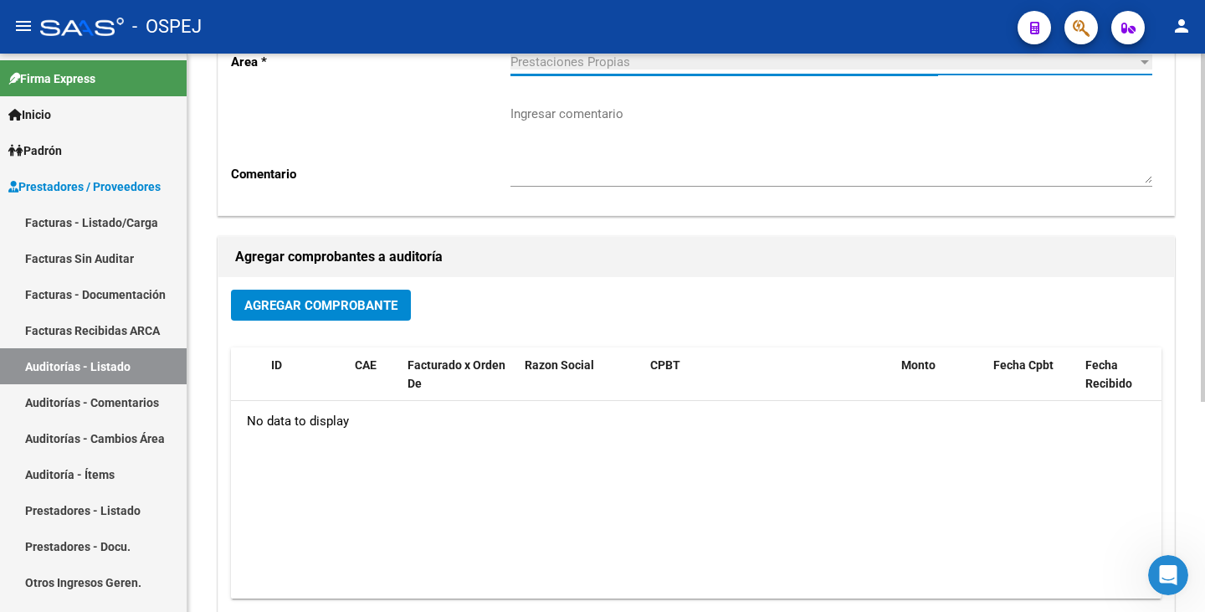
scroll to position [251, 0]
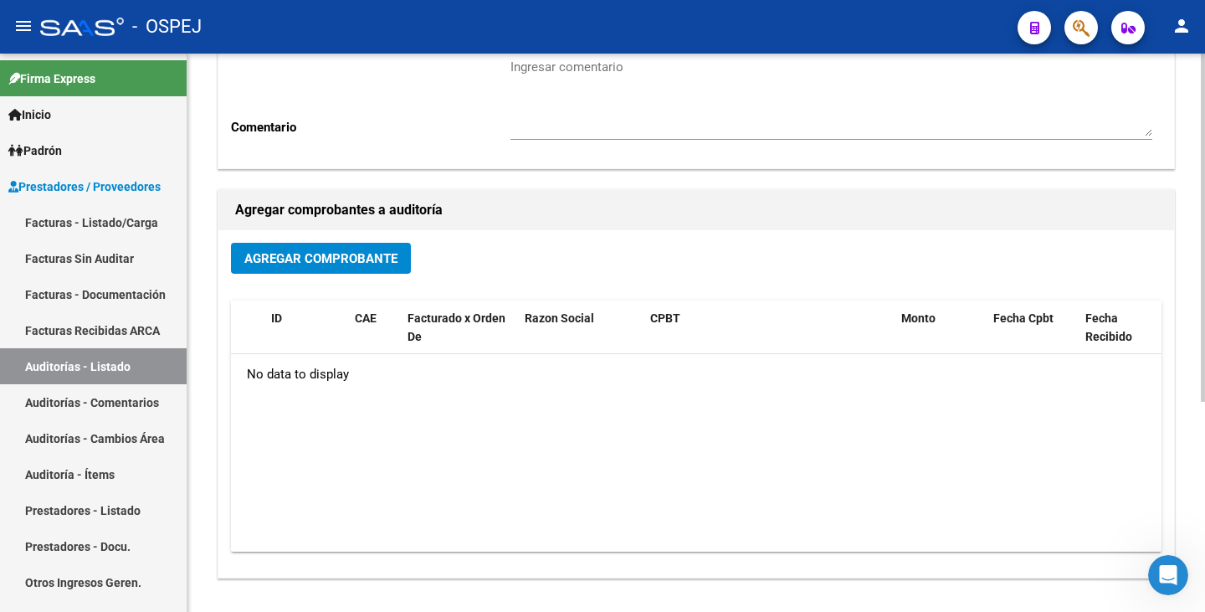
click at [253, 265] on span "Agregar Comprobante" at bounding box center [320, 258] width 153 height 15
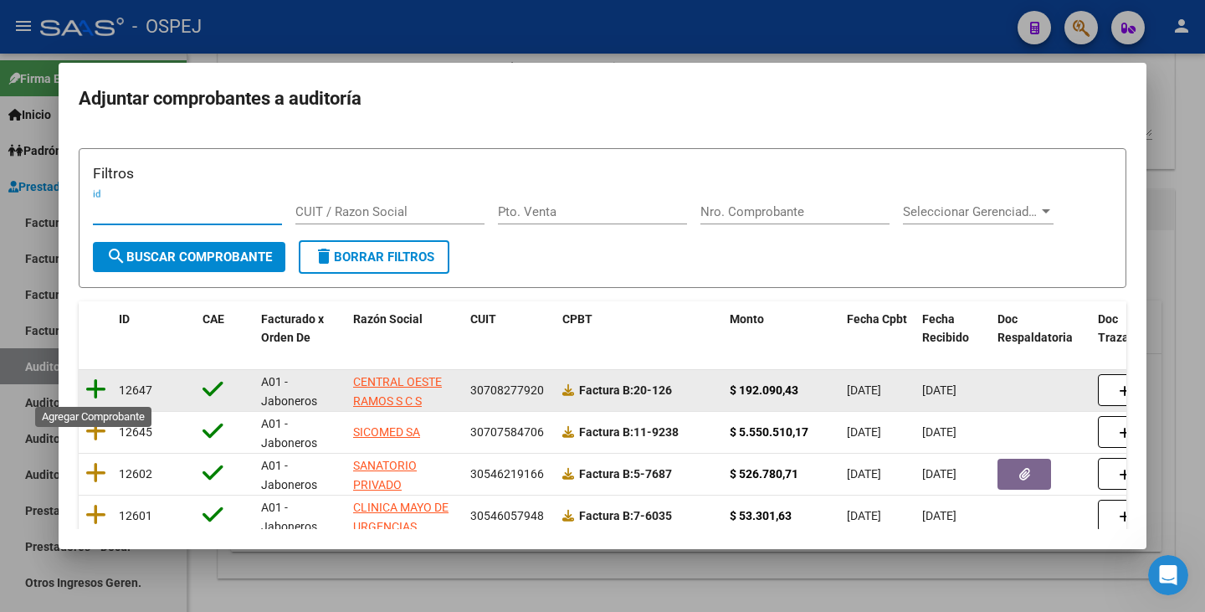
click at [95, 380] on icon at bounding box center [95, 388] width 21 height 23
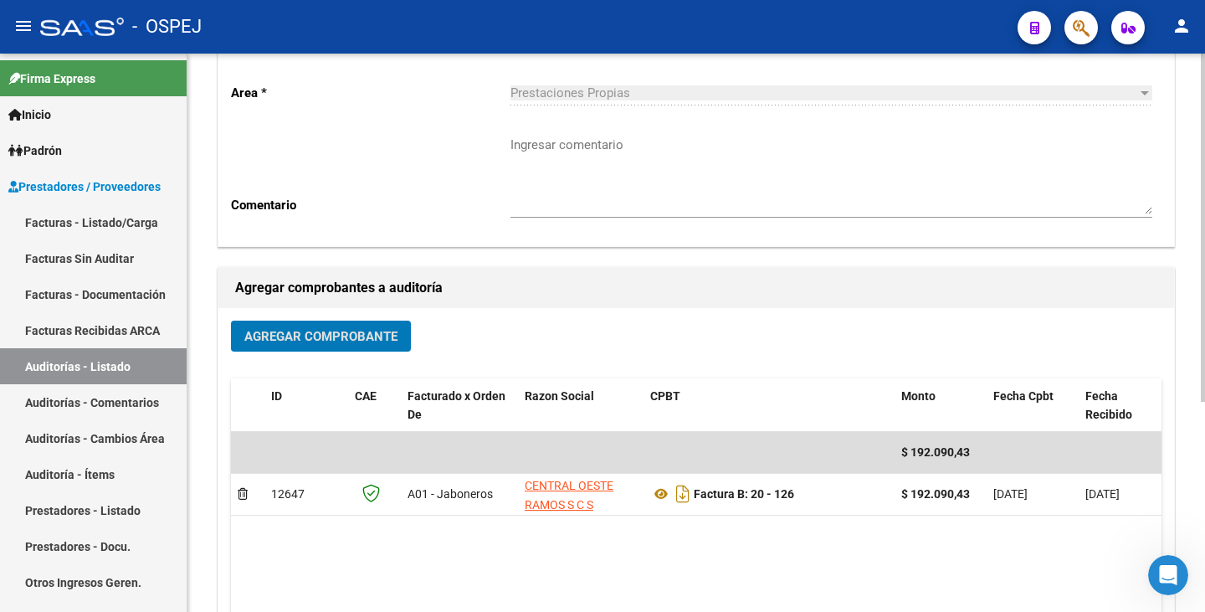
scroll to position [0, 0]
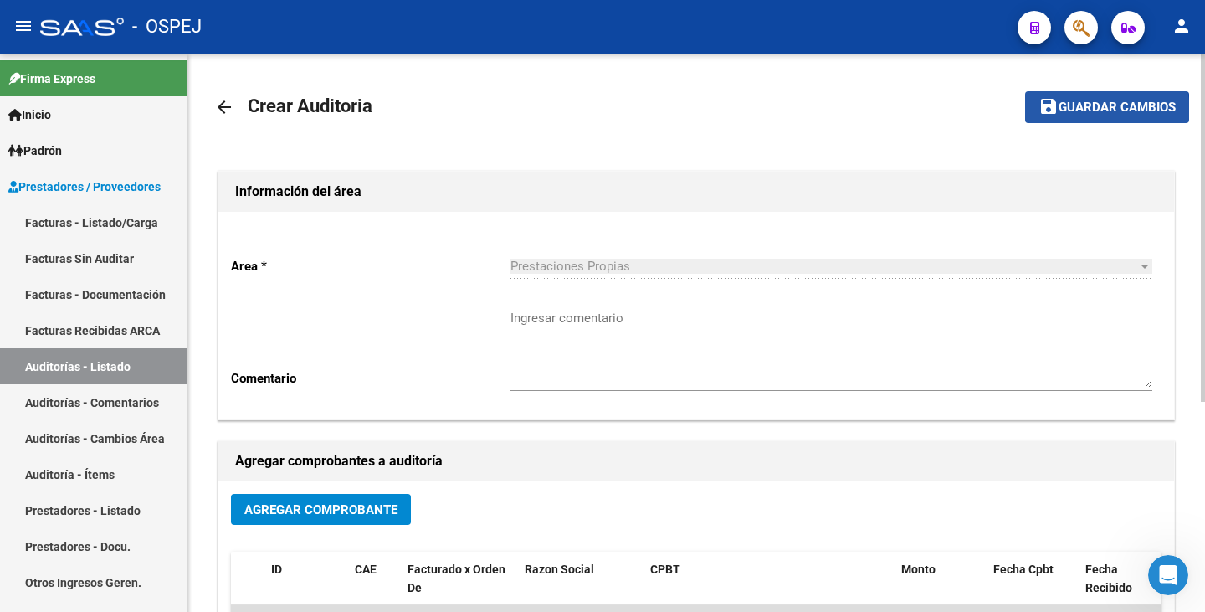
click at [1087, 113] on span "Guardar cambios" at bounding box center [1117, 107] width 117 height 15
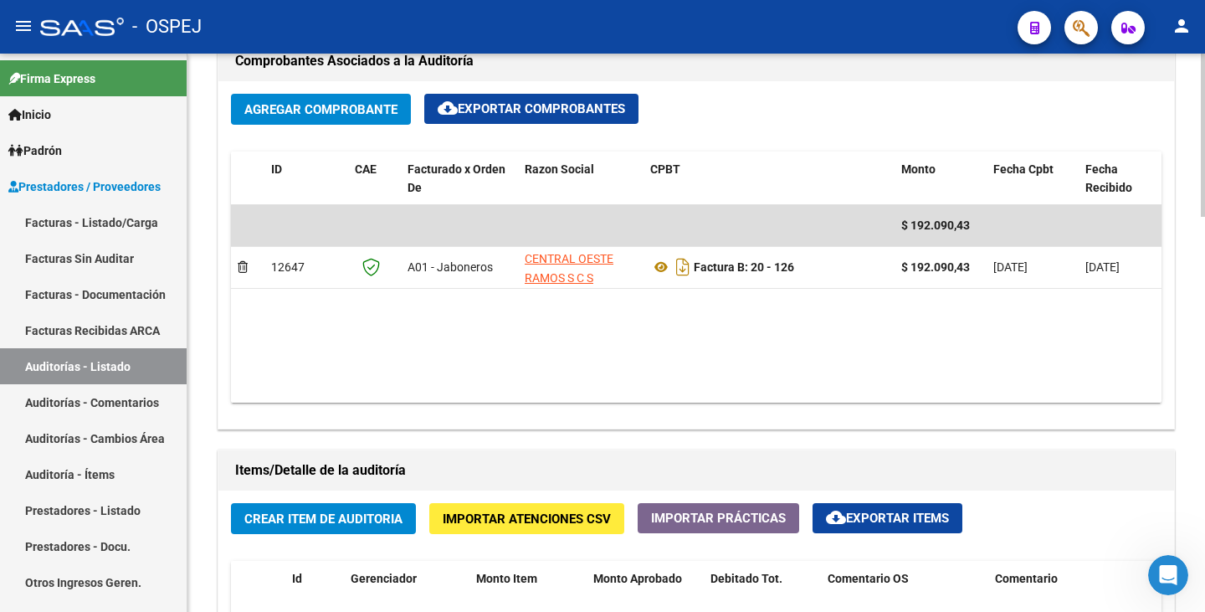
scroll to position [921, 0]
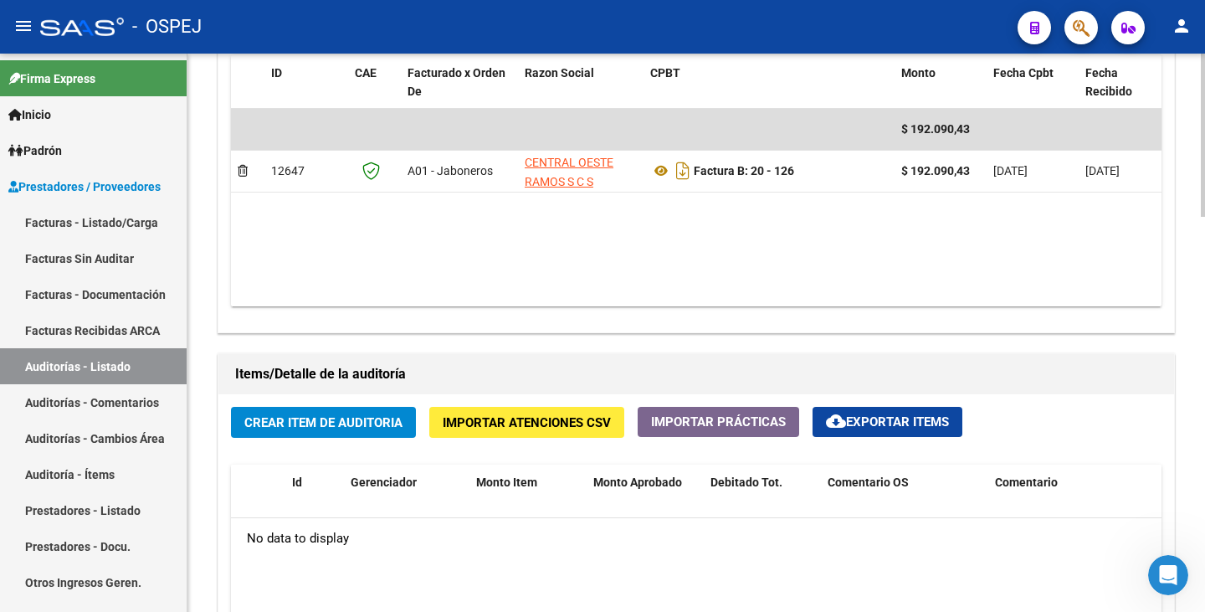
click at [518, 420] on span "Importar Atenciones CSV" at bounding box center [527, 422] width 168 height 15
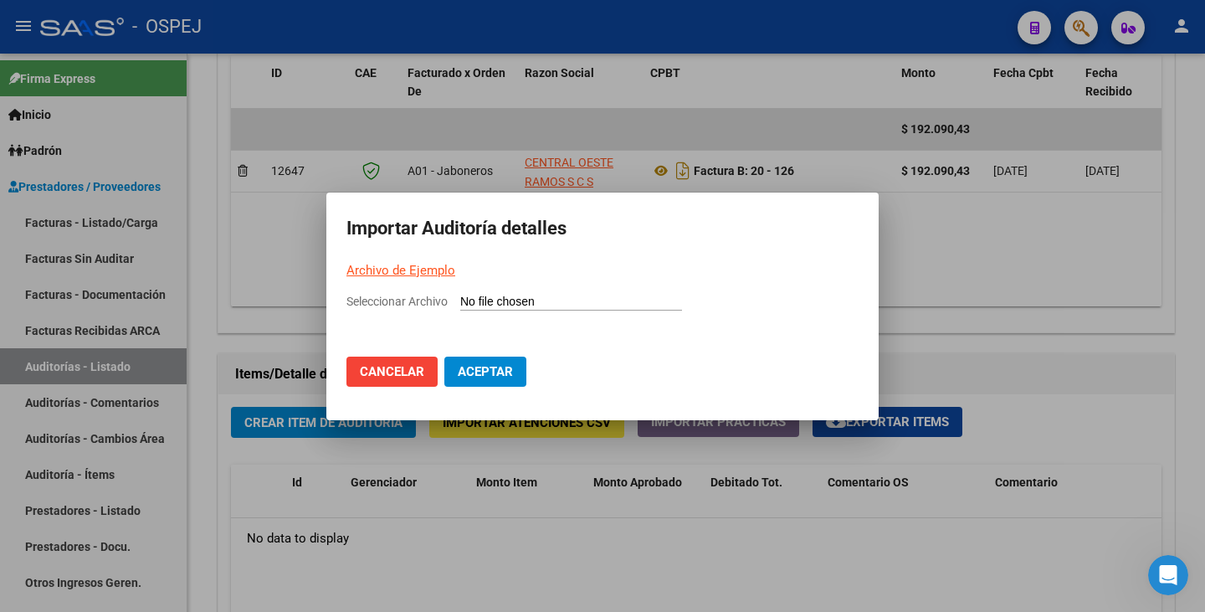
click at [952, 28] on div at bounding box center [602, 306] width 1205 height 612
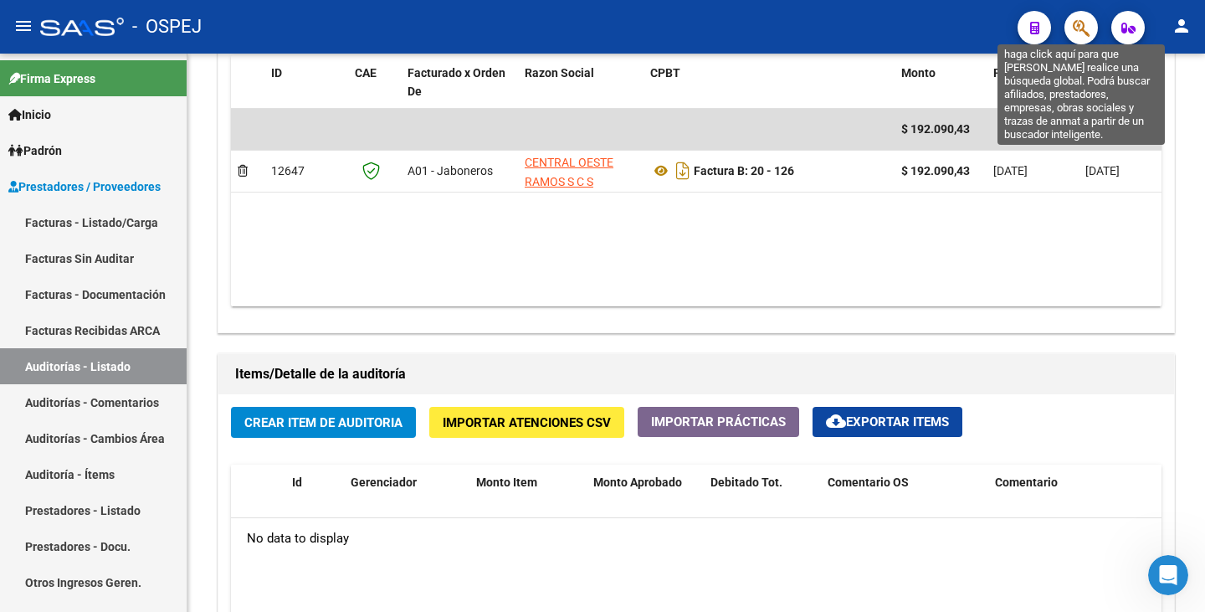
click at [1081, 28] on icon "button" at bounding box center [1081, 27] width 17 height 19
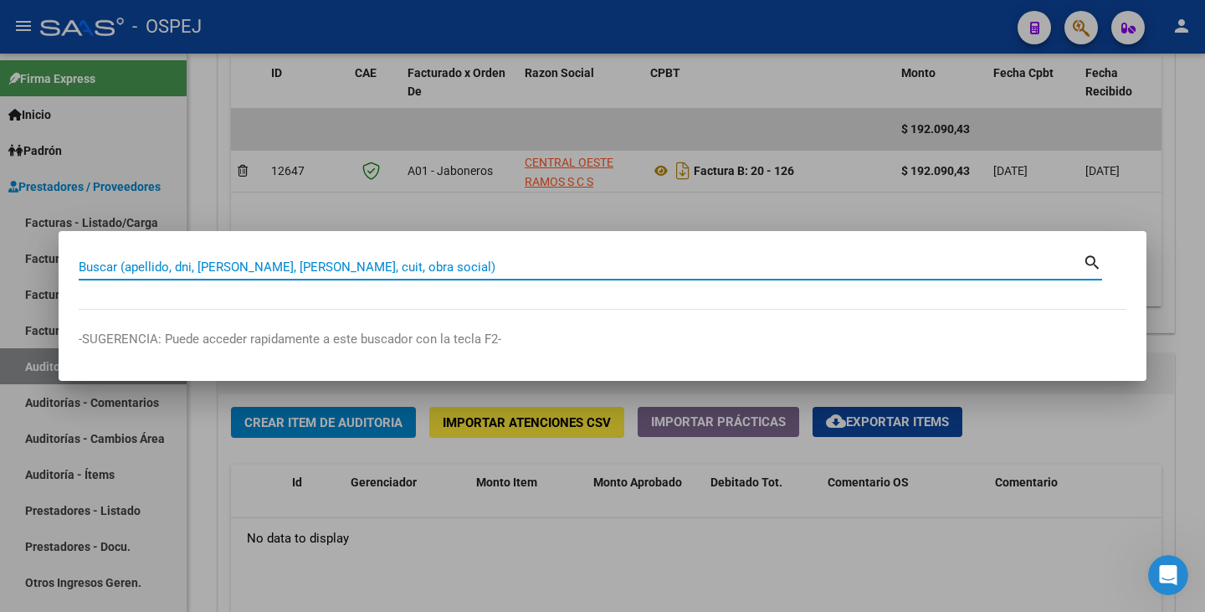
paste input "05732304"
type input "05732304"
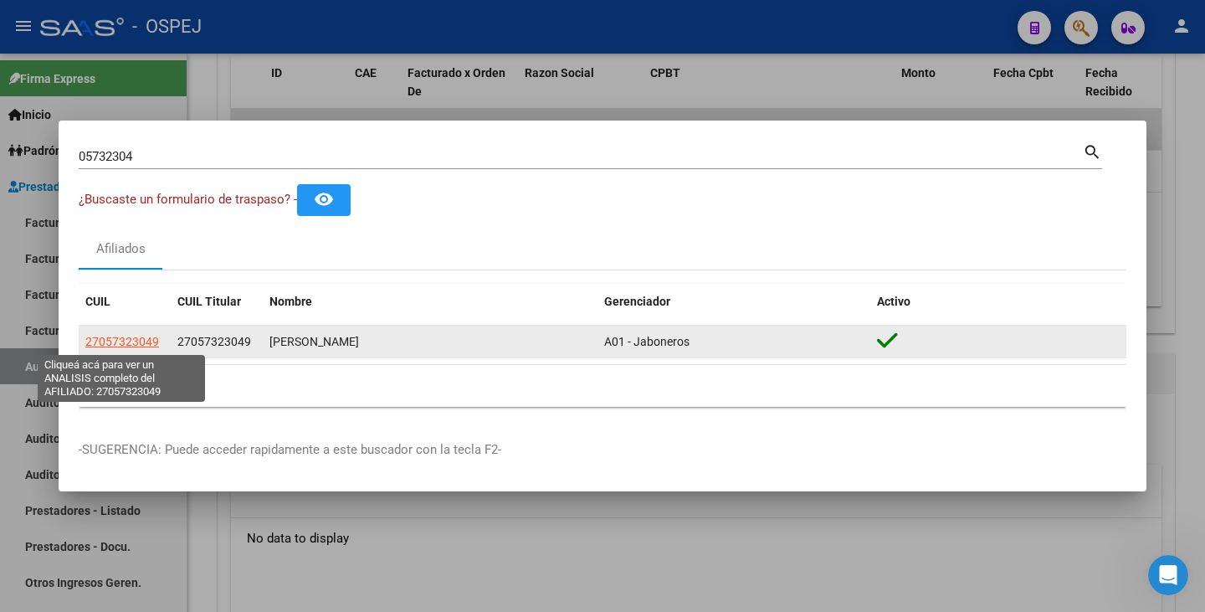
click at [134, 342] on span "27057323049" at bounding box center [122, 341] width 74 height 13
type textarea "27057323049"
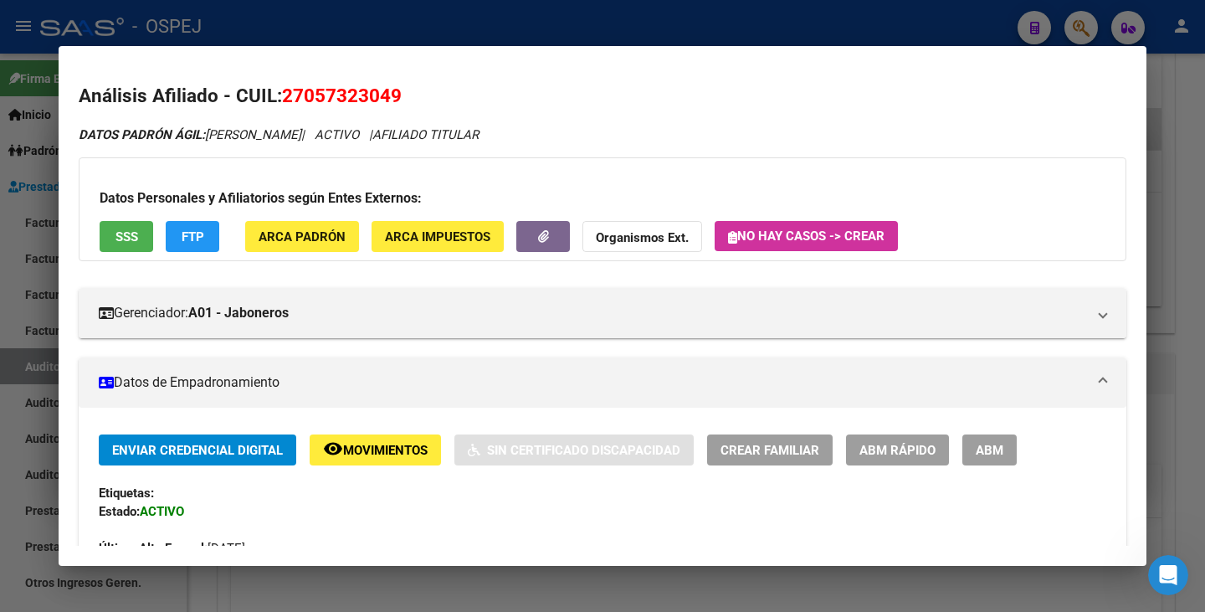
drag, startPoint x: 285, startPoint y: 95, endPoint x: 403, endPoint y: 105, distance: 117.6
click at [403, 105] on h2 "Análisis Afiliado - CUIL: 27057323049" at bounding box center [603, 96] width 1048 height 28
copy span "27057323049"
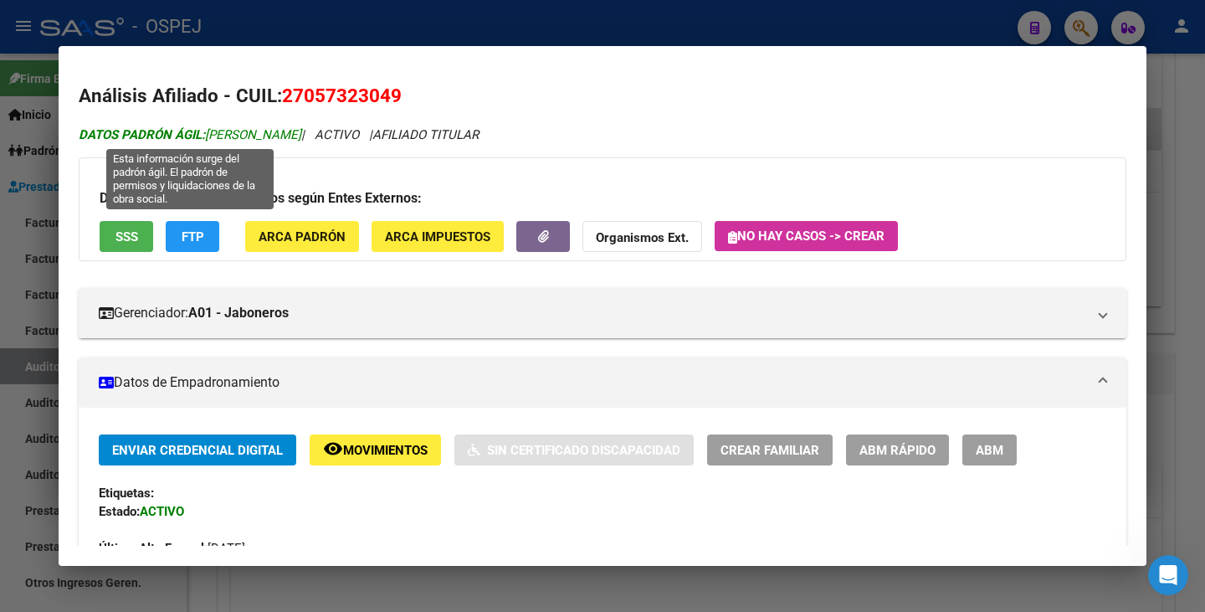
drag, startPoint x: 210, startPoint y: 131, endPoint x: 298, endPoint y: 138, distance: 88.1
click at [298, 138] on span "DATOS PADRÓN ÁGIL: [PERSON_NAME]" at bounding box center [190, 134] width 223 height 15
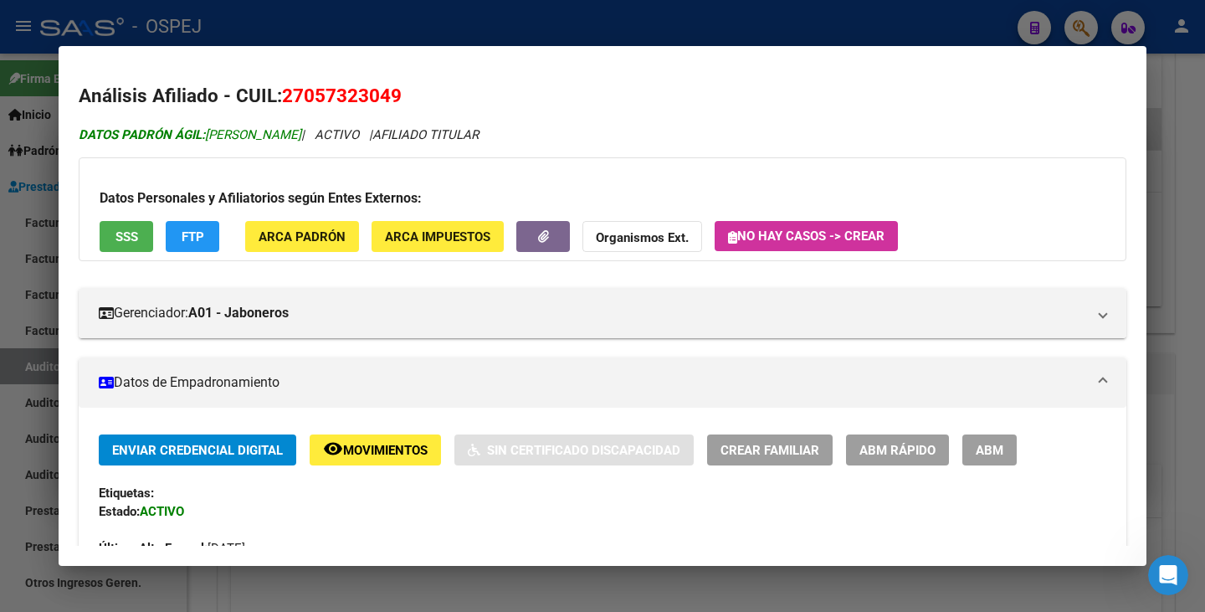
copy span "[PERSON_NAME]"
click at [6, 392] on div at bounding box center [602, 306] width 1205 height 612
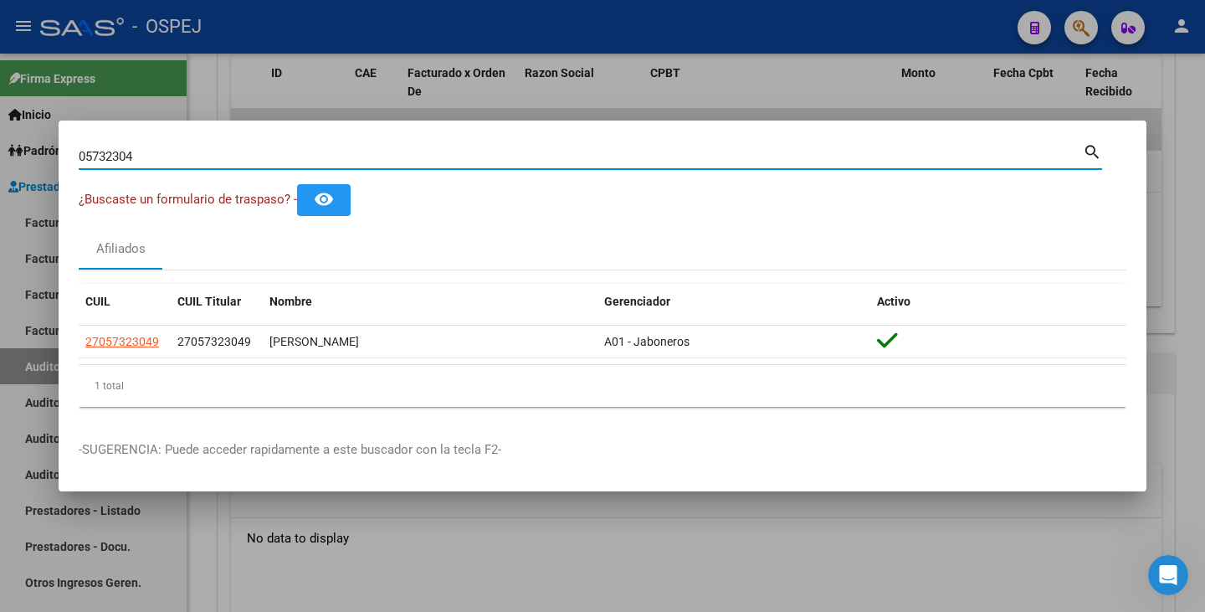
drag, startPoint x: 151, startPoint y: 154, endPoint x: 0, endPoint y: 134, distance: 152.0
click at [0, 136] on div "05732304 Buscar (apellido, dni, cuil, nro traspaso, cuit, obra social) search ¿…" at bounding box center [602, 306] width 1205 height 612
paste input "92011854"
type input "92011854"
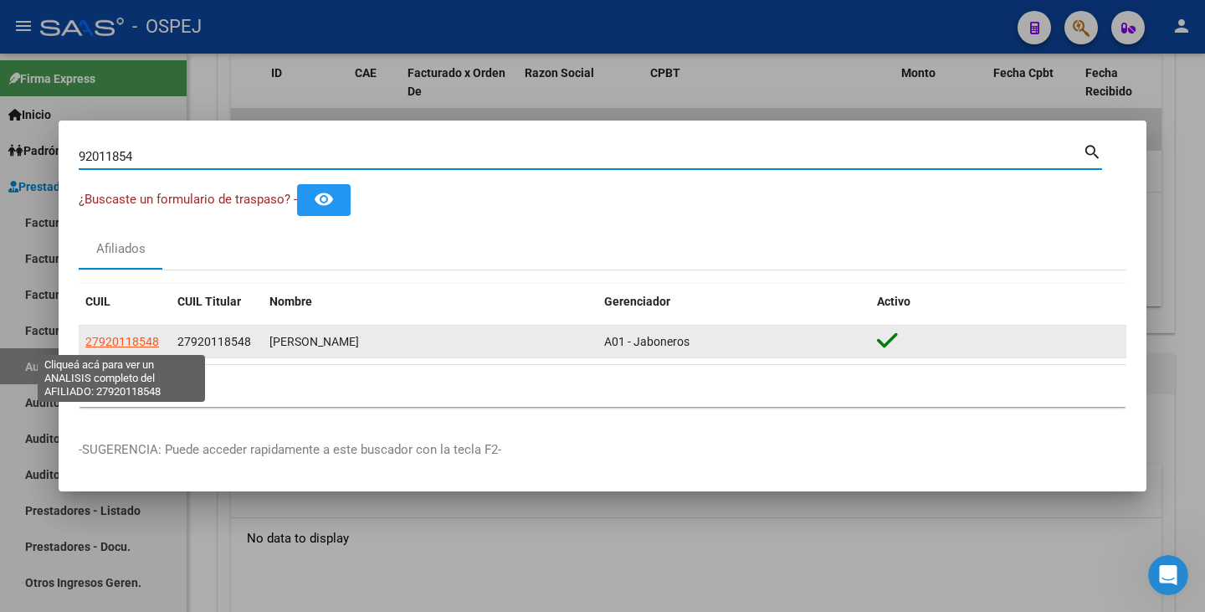
click at [110, 337] on span "27920118548" at bounding box center [122, 341] width 74 height 13
type textarea "27920118548"
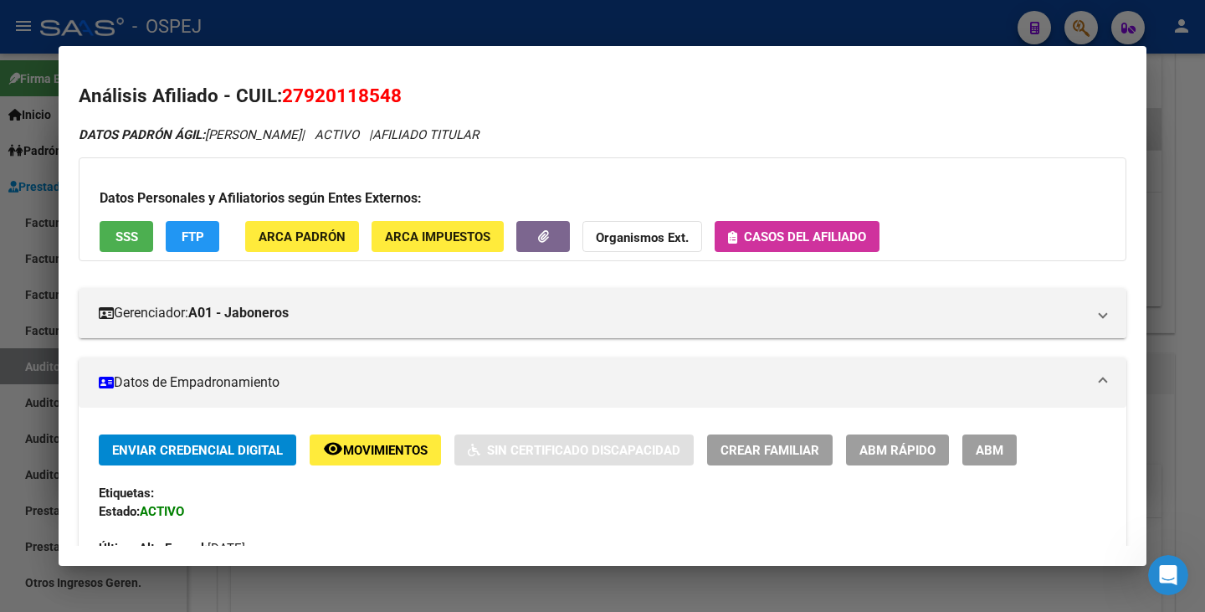
drag, startPoint x: 287, startPoint y: 91, endPoint x: 400, endPoint y: 89, distance: 113.0
click at [400, 89] on span "27920118548" at bounding box center [342, 96] width 120 height 22
copy span "27920118548"
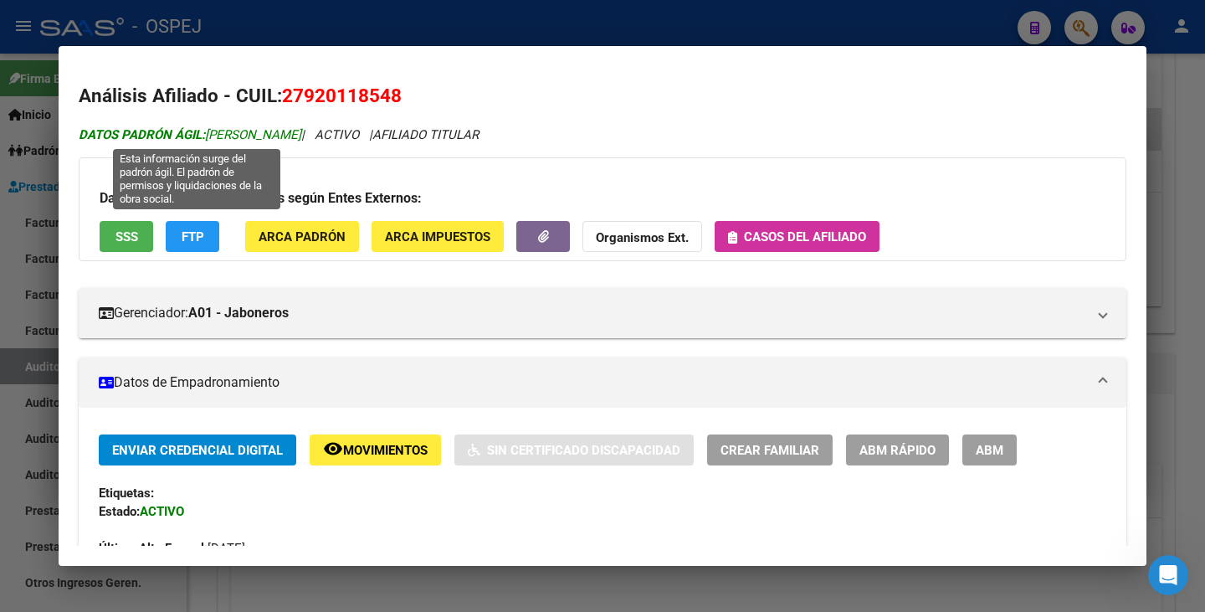
drag, startPoint x: 212, startPoint y: 131, endPoint x: 233, endPoint y: 131, distance: 20.9
click at [233, 131] on span "DATOS PADRÓN ÁGIL: [PERSON_NAME]" at bounding box center [190, 134] width 223 height 15
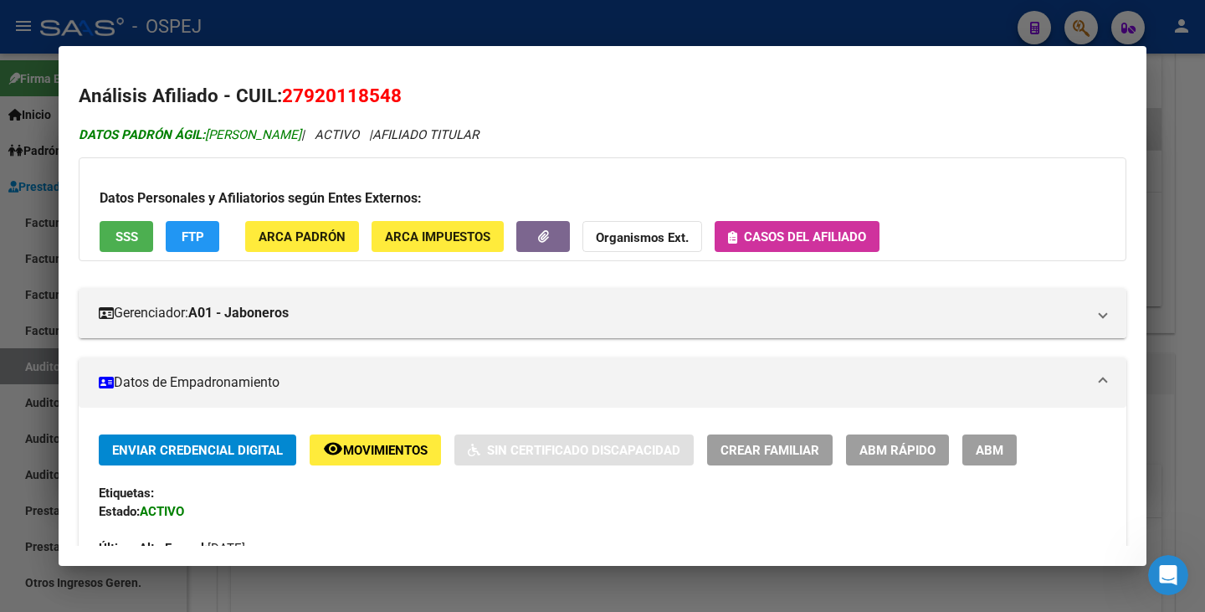
click at [233, 131] on span "DATOS PADRÓN ÁGIL: [PERSON_NAME]" at bounding box center [190, 134] width 223 height 15
drag, startPoint x: 209, startPoint y: 135, endPoint x: 310, endPoint y: 136, distance: 100.5
click at [301, 136] on span "DATOS PADRÓN ÁGIL: [PERSON_NAME]" at bounding box center [190, 134] width 223 height 15
copy span "[PERSON_NAME]"
click at [0, 281] on div at bounding box center [602, 306] width 1205 height 612
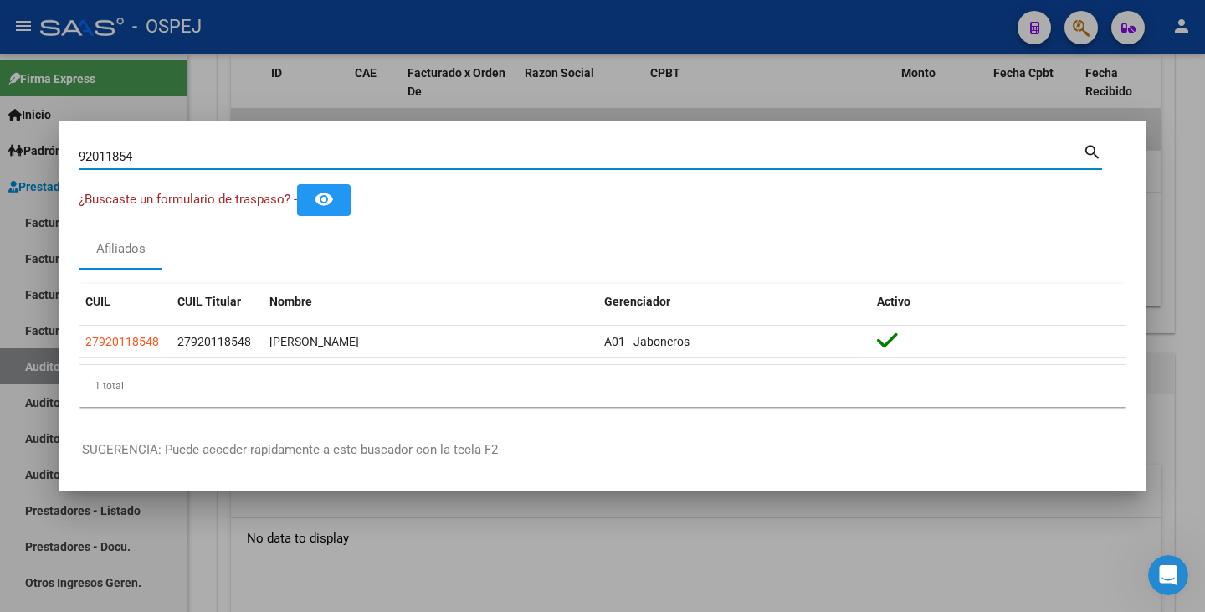
drag, startPoint x: 146, startPoint y: 155, endPoint x: 28, endPoint y: 138, distance: 119.2
click at [28, 138] on div "92011854 Buscar (apellido, dni, cuil, nro traspaso, cuit, obra social) search ¿…" at bounding box center [602, 306] width 1205 height 612
paste input "34406133"
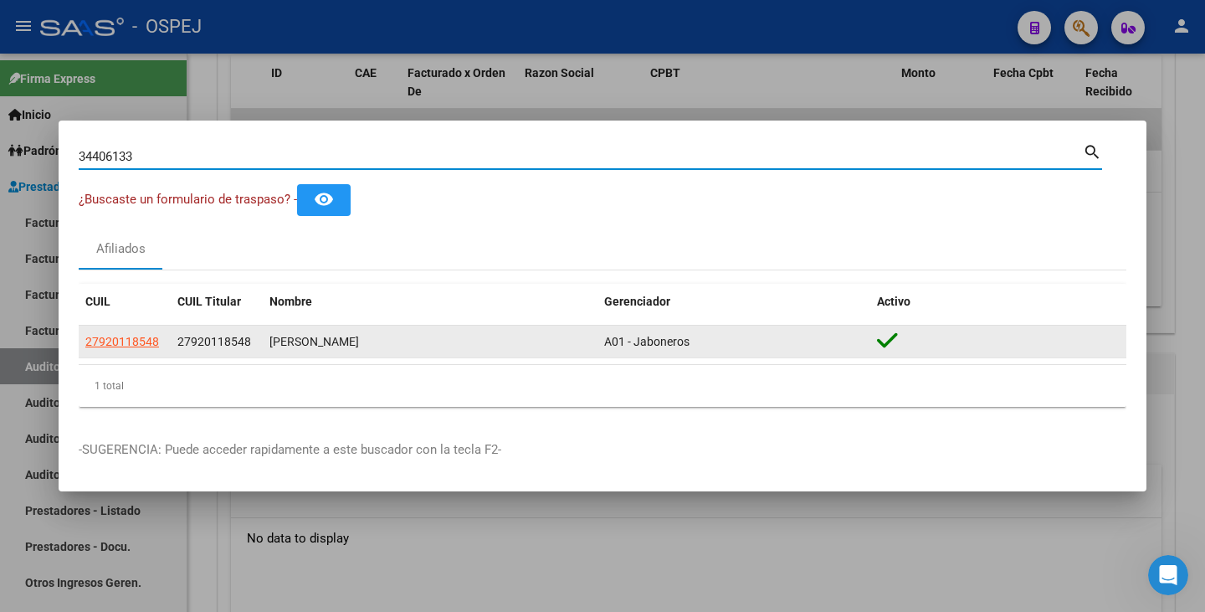
type input "34406133"
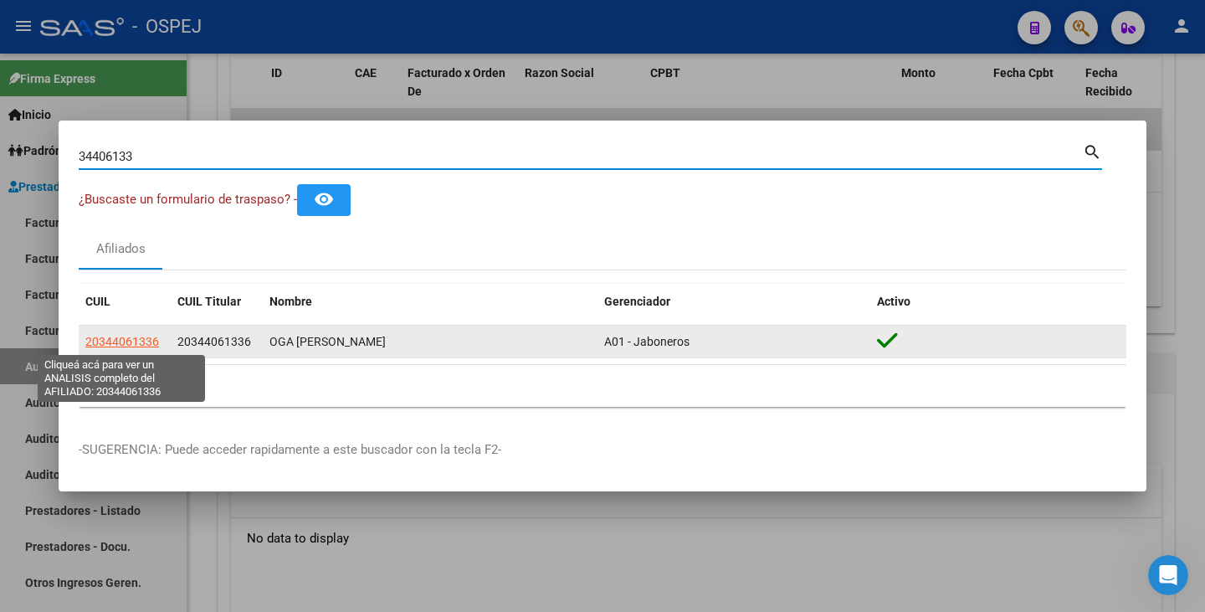
click at [154, 340] on span "20344061336" at bounding box center [122, 341] width 74 height 13
type textarea "20344061336"
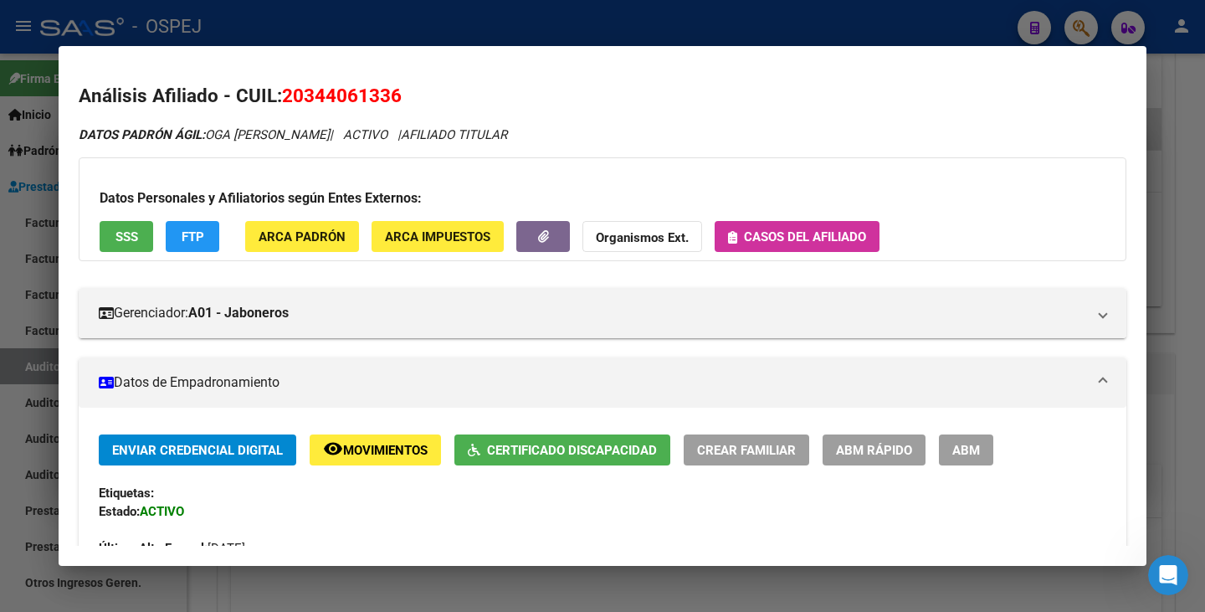
drag, startPoint x: 286, startPoint y: 93, endPoint x: 404, endPoint y: 89, distance: 118.1
click at [404, 89] on h2 "Análisis Afiliado - CUIL: 20344061336" at bounding box center [603, 96] width 1048 height 28
copy span "20344061336"
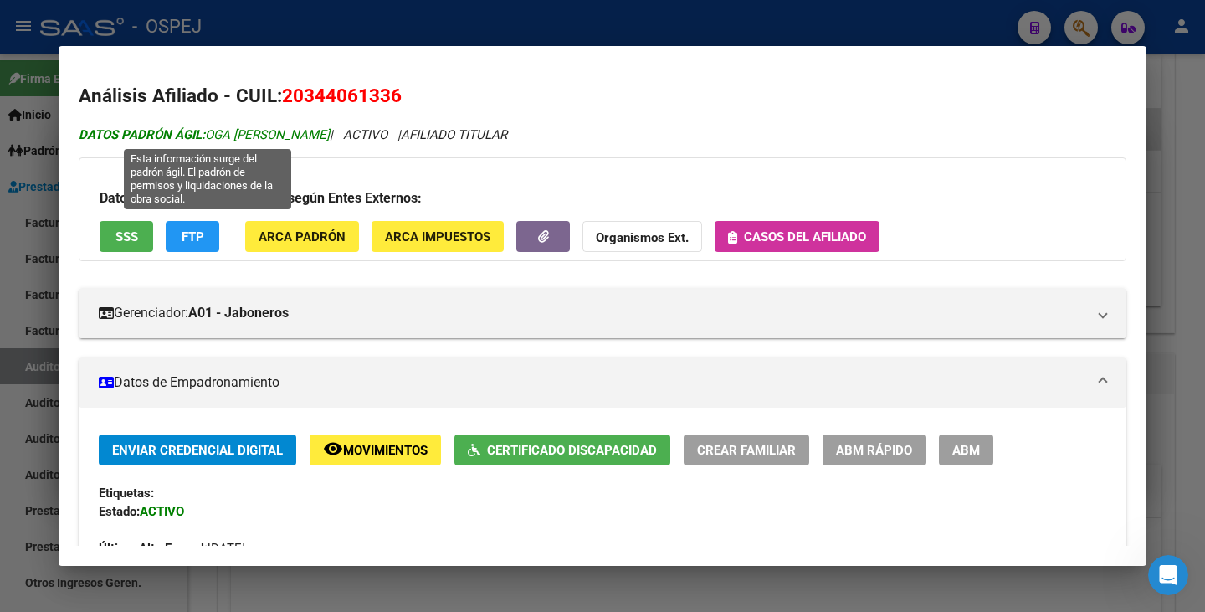
drag, startPoint x: 210, startPoint y: 134, endPoint x: 331, endPoint y: 136, distance: 120.6
click at [330, 136] on span "DATOS PADRÓN ÁGIL: [PERSON_NAME]" at bounding box center [204, 134] width 251 height 15
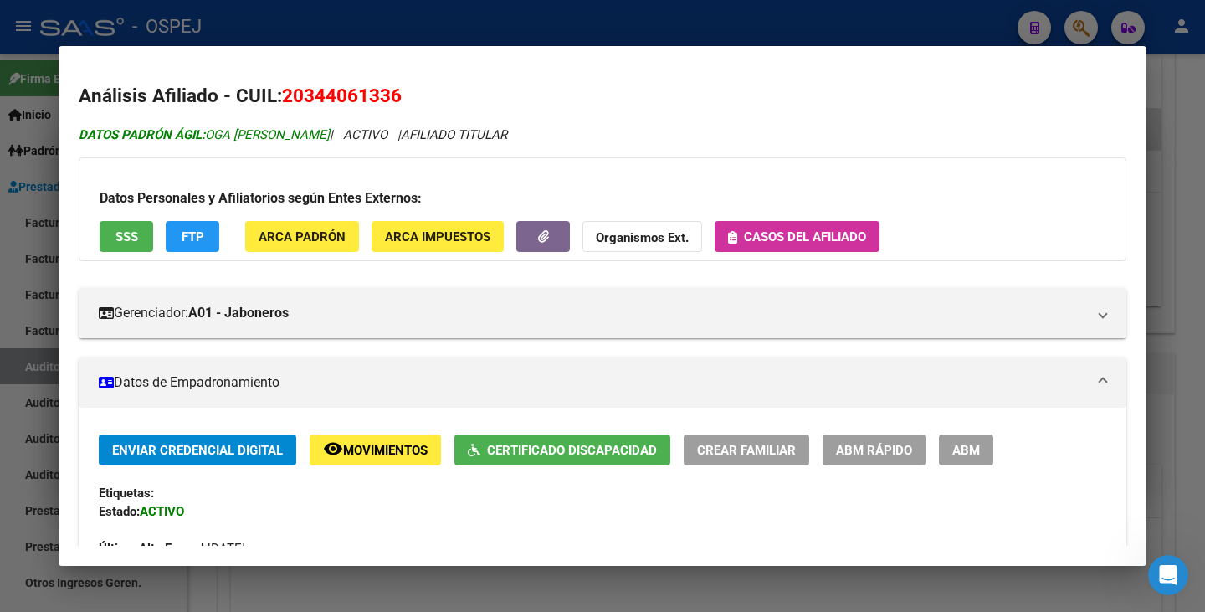
copy span "OGA [PERSON_NAME]"
click at [0, 274] on div at bounding box center [602, 306] width 1205 height 612
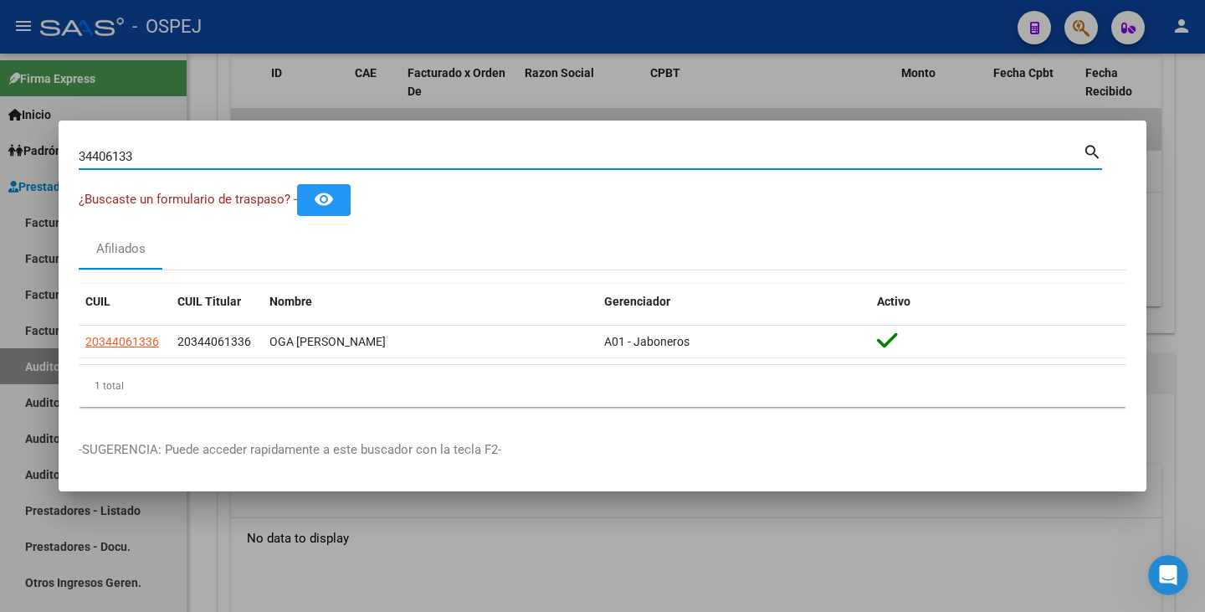
drag, startPoint x: 150, startPoint y: 157, endPoint x: 0, endPoint y: 130, distance: 152.3
click at [0, 130] on div "34406133 Buscar (apellido, dni, cuil, nro traspaso, cuit, obra social) search ¿…" at bounding box center [602, 306] width 1205 height 612
paste input "56476829"
type input "56476829"
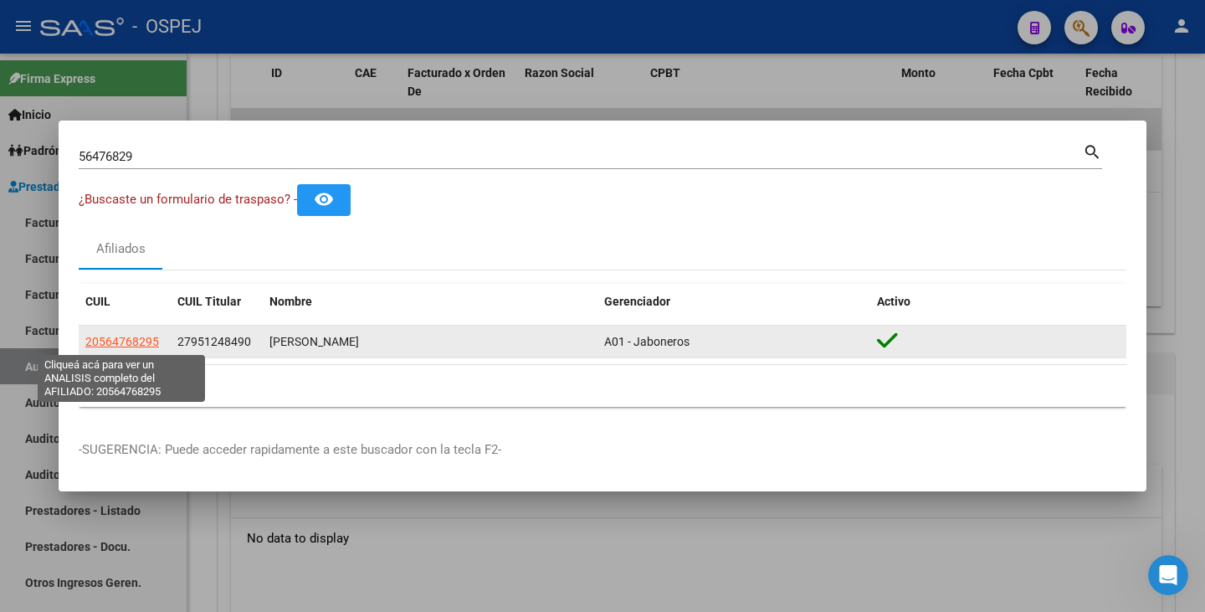
click at [136, 340] on span "20564768295" at bounding box center [122, 341] width 74 height 13
type textarea "20564768295"
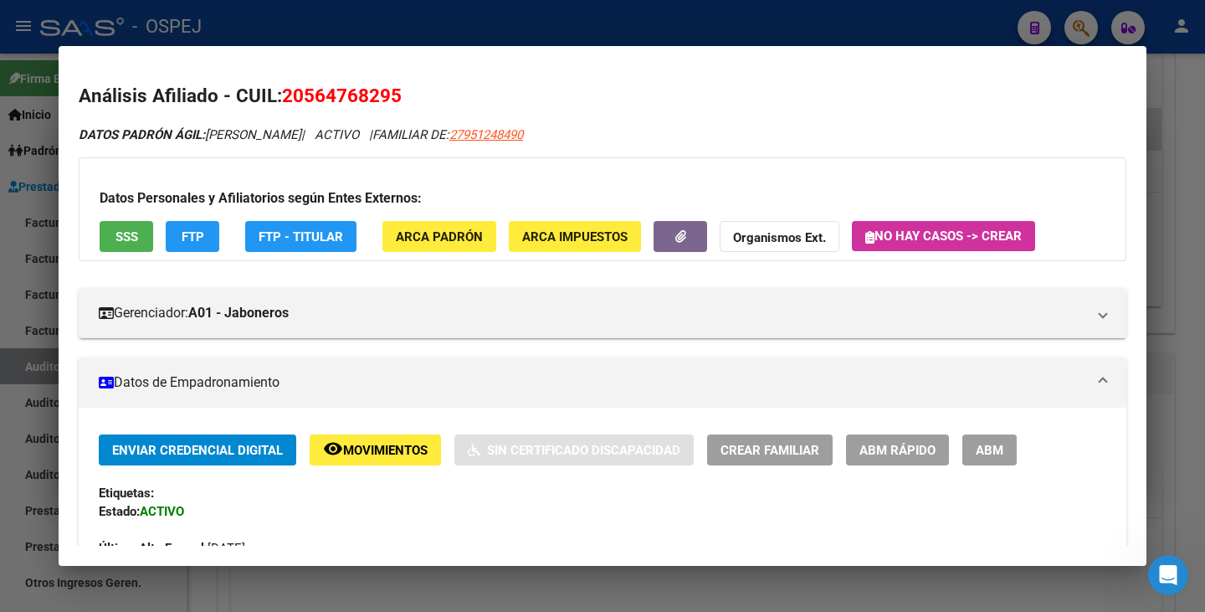
drag, startPoint x: 285, startPoint y: 93, endPoint x: 403, endPoint y: 97, distance: 117.3
click at [433, 95] on h2 "Análisis Afiliado - CUIL: 20564768295" at bounding box center [603, 96] width 1048 height 28
copy span "20564768295"
drag, startPoint x: 211, startPoint y: 136, endPoint x: 384, endPoint y: 136, distance: 173.3
click at [384, 136] on icon "DATOS PADRÓN ÁGIL: [PERSON_NAME] | ACTIVO | FAMILIAR DE: 27951248490" at bounding box center [301, 134] width 444 height 15
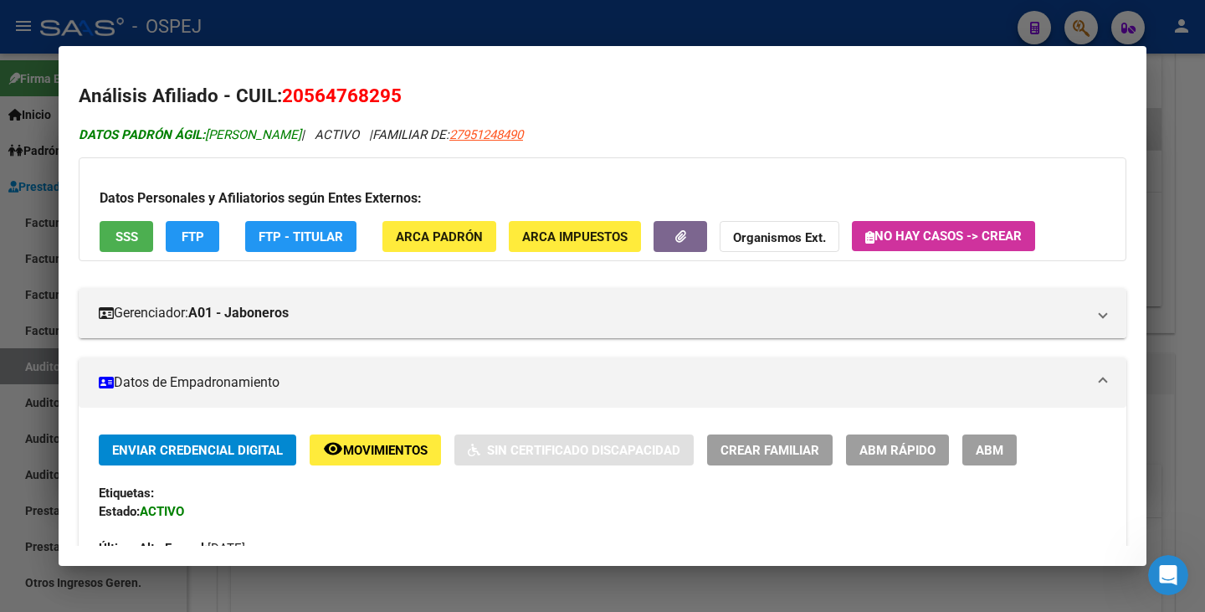
copy span "[PERSON_NAME]"
click at [225, 171] on div "Datos Personales y Afiliatorios según Entes Externos: SSS FTP FTP - Titular ARC…" at bounding box center [603, 209] width 1048 height 104
click at [18, 286] on div at bounding box center [602, 306] width 1205 height 612
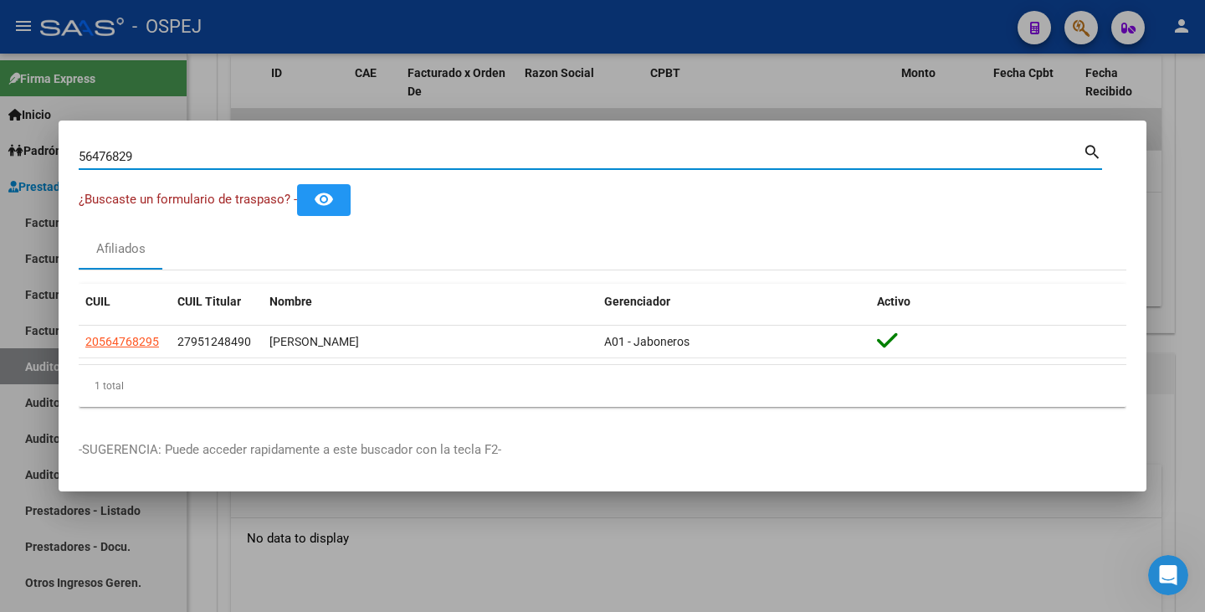
drag, startPoint x: 143, startPoint y: 160, endPoint x: 40, endPoint y: 131, distance: 107.0
click at [40, 131] on div "56476829 Buscar (apellido, dni, cuil, nro traspaso, cuit, obra social) search ¿…" at bounding box center [602, 306] width 1205 height 612
paste input "21957607"
type input "21957607"
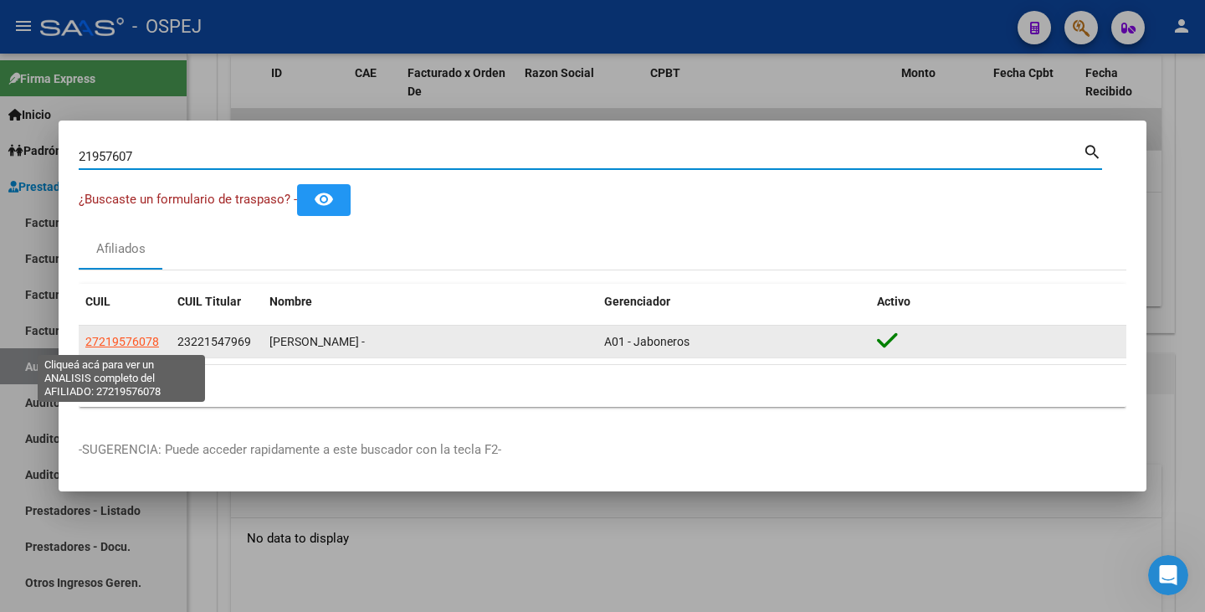
click at [139, 347] on span "27219576078" at bounding box center [122, 341] width 74 height 13
type textarea "27219576078"
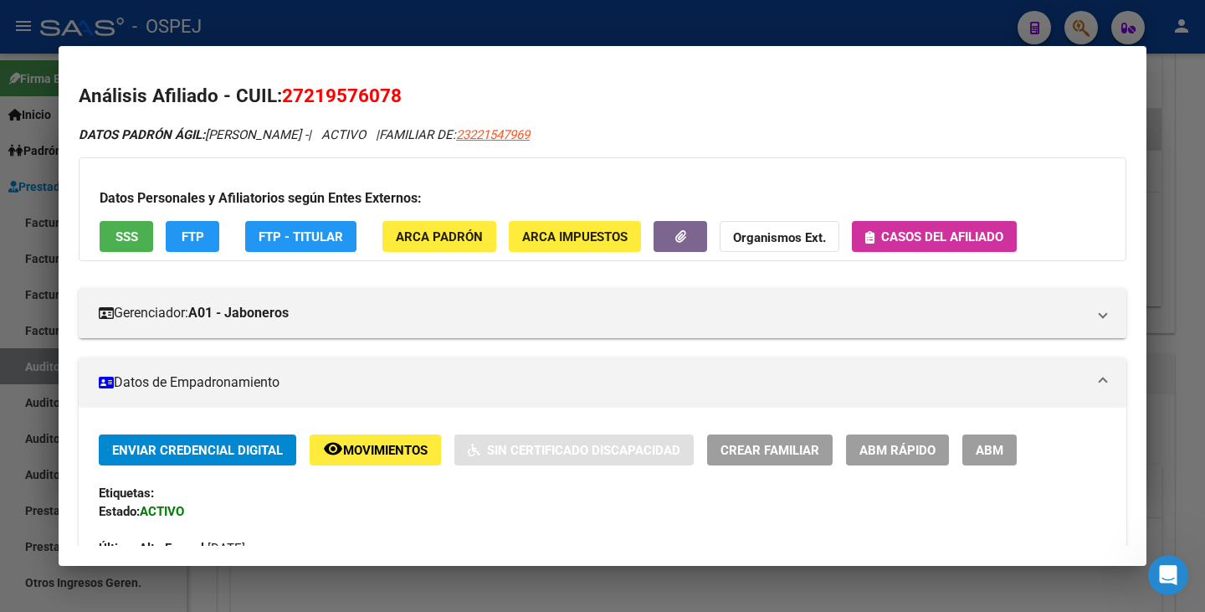
drag, startPoint x: 287, startPoint y: 91, endPoint x: 399, endPoint y: 97, distance: 112.3
click at [399, 97] on span "27219576078" at bounding box center [342, 96] width 120 height 22
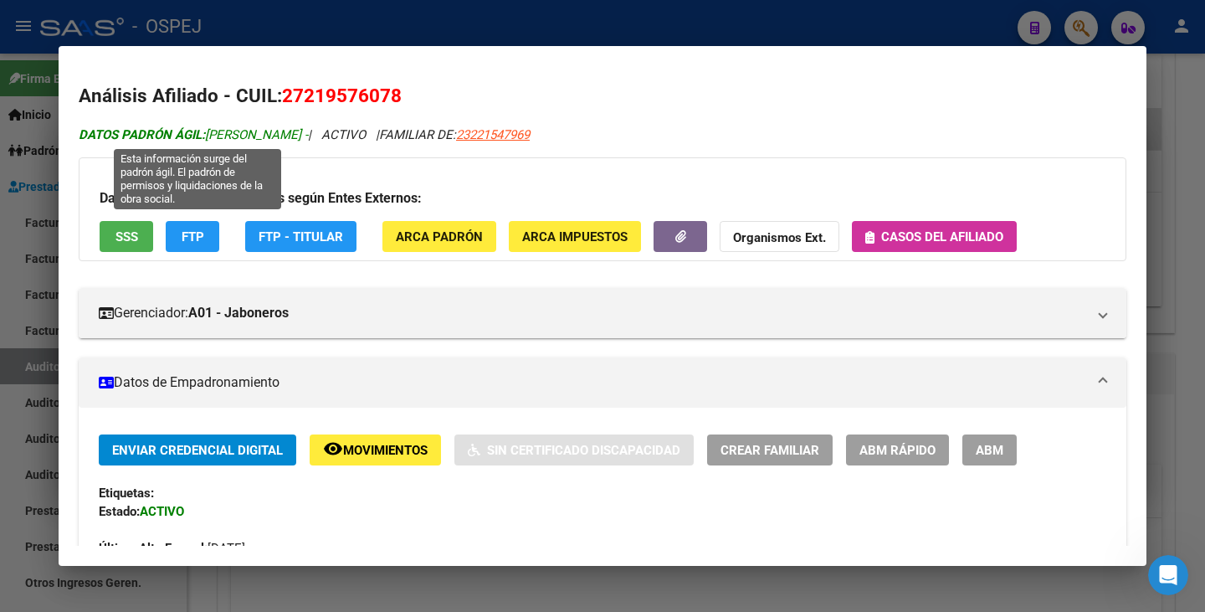
drag, startPoint x: 210, startPoint y: 136, endPoint x: 307, endPoint y: 136, distance: 97.1
click at [307, 136] on span "DATOS PADRÓN ÁGIL: [PERSON_NAME] -" at bounding box center [193, 134] width 229 height 15
